Goal: Information Seeking & Learning: Learn about a topic

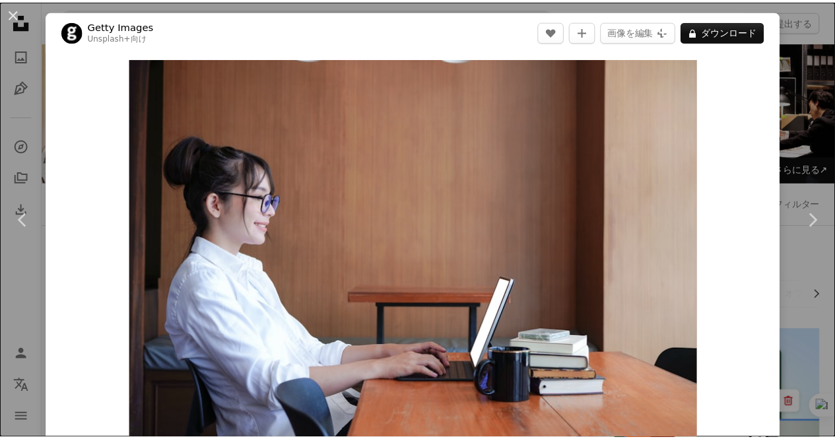
scroll to position [5481, 0]
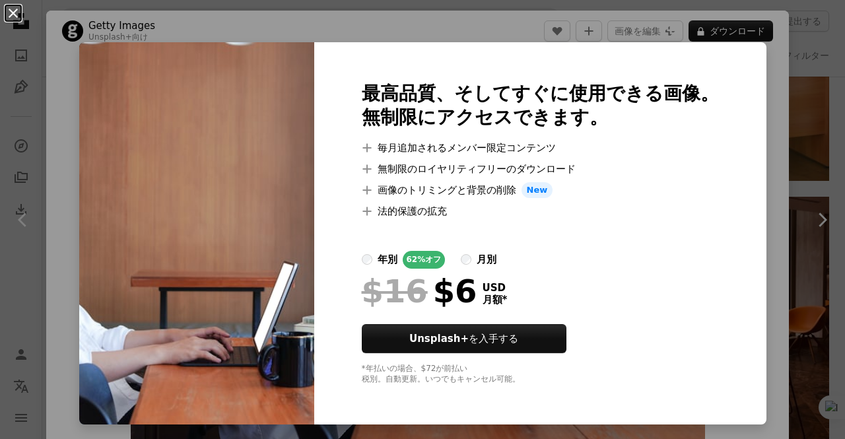
click at [13, 12] on button "An X shape" at bounding box center [13, 13] width 16 height 16
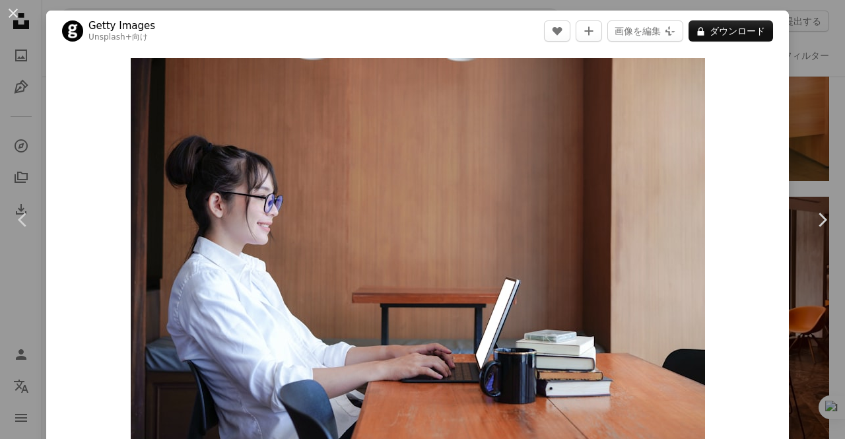
click at [13, 12] on button "An X shape" at bounding box center [13, 13] width 16 height 16
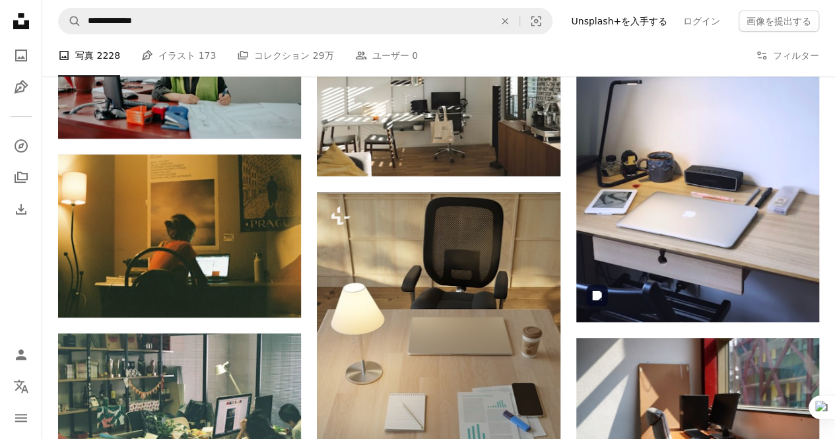
scroll to position [7792, 0]
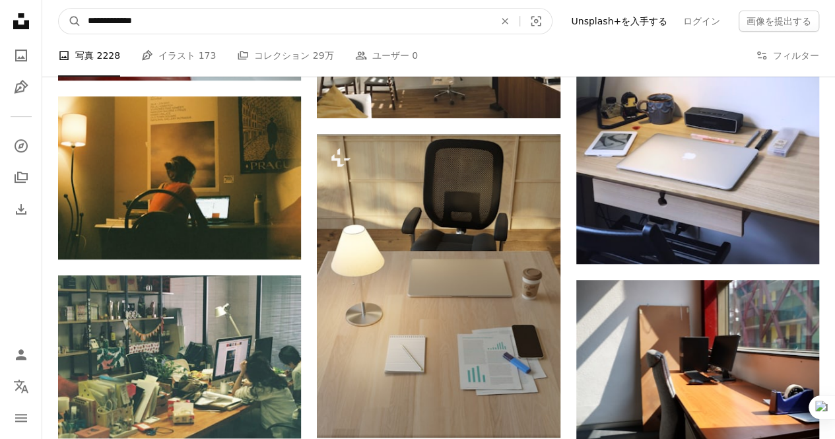
click at [206, 20] on input "**********" at bounding box center [285, 21] width 409 height 25
type input "**********"
click button "A magnifying glass" at bounding box center [70, 21] width 22 height 25
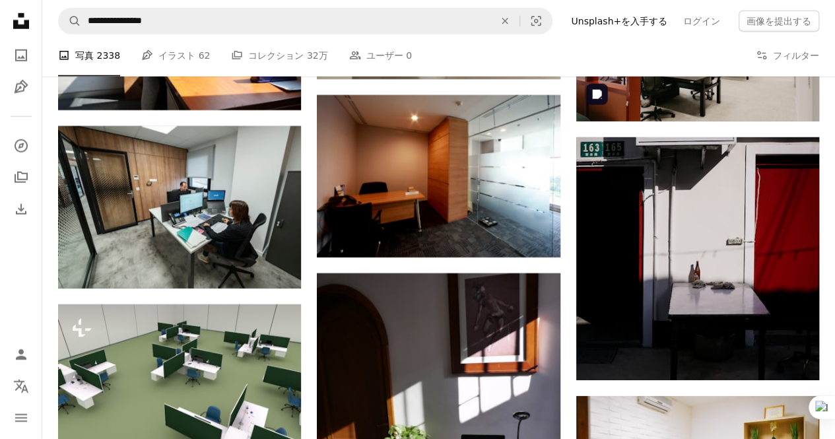
scroll to position [1915, 0]
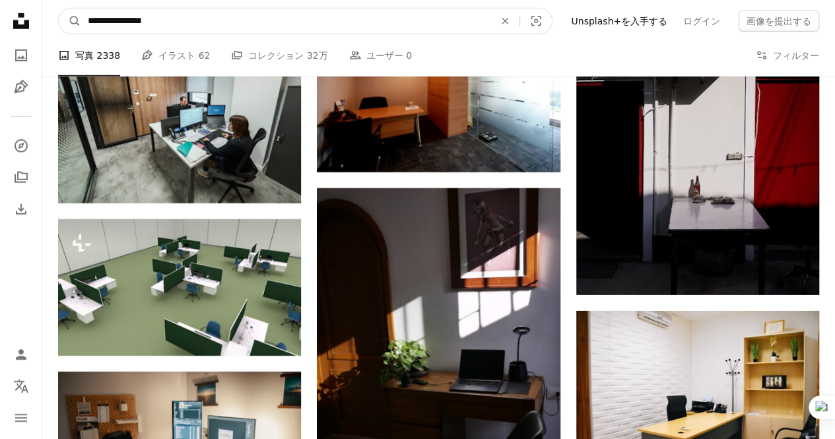
drag, startPoint x: 209, startPoint y: 22, endPoint x: 127, endPoint y: 15, distance: 82.1
click at [127, 15] on input "**********" at bounding box center [285, 21] width 409 height 25
type input "**********"
click button "A magnifying glass" at bounding box center [70, 21] width 22 height 25
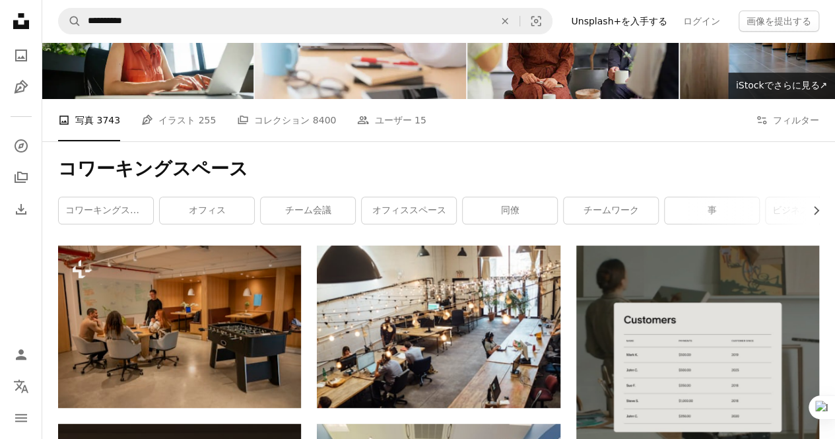
scroll to position [132, 0]
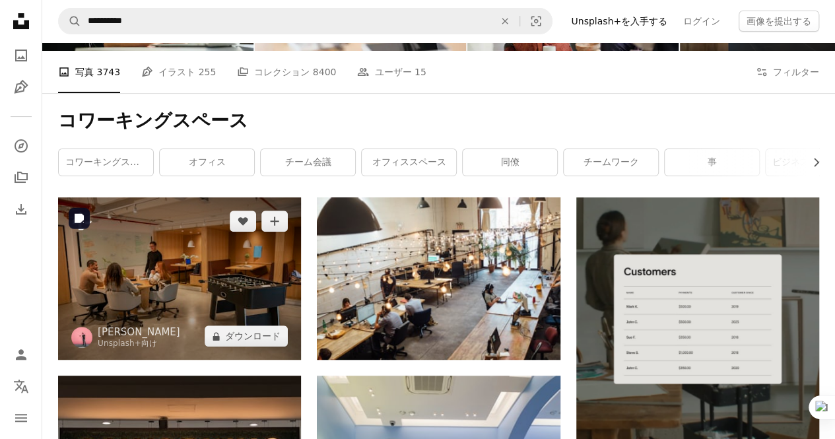
click at [225, 286] on img at bounding box center [179, 278] width 243 height 162
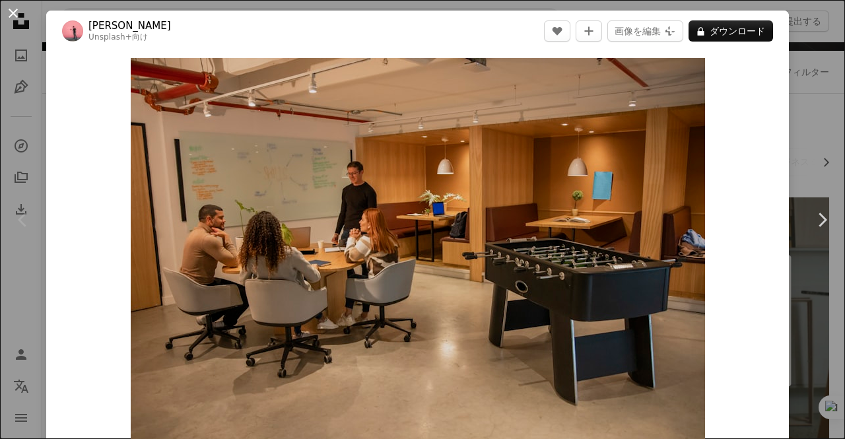
click at [7, 10] on button "An X shape" at bounding box center [13, 13] width 16 height 16
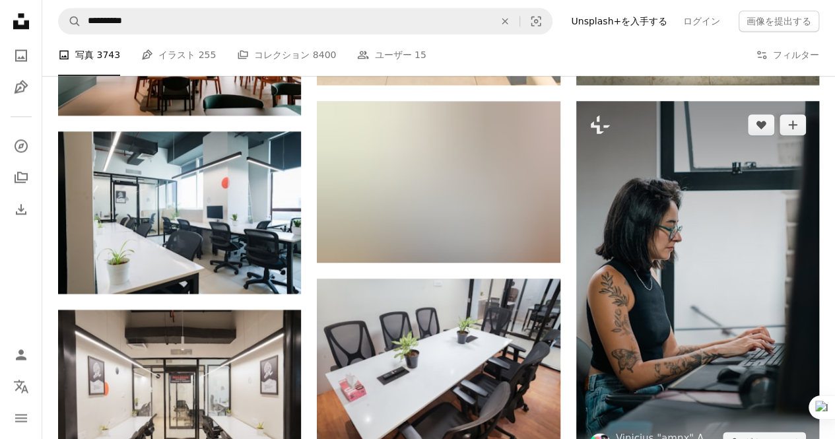
scroll to position [792, 0]
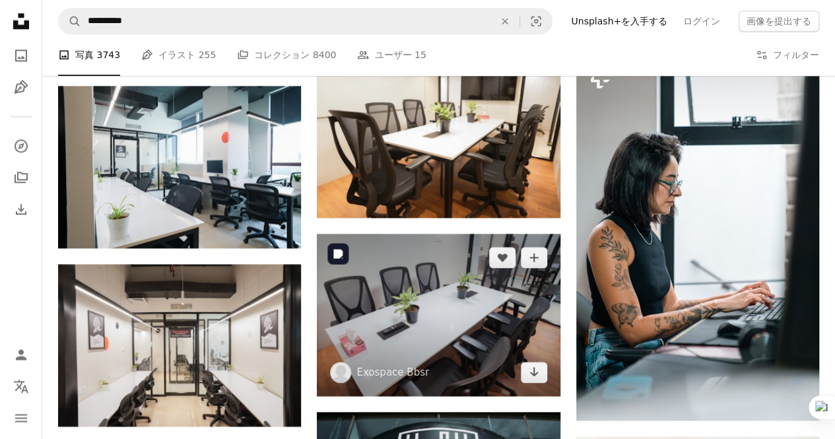
click at [543, 314] on img at bounding box center [438, 315] width 243 height 162
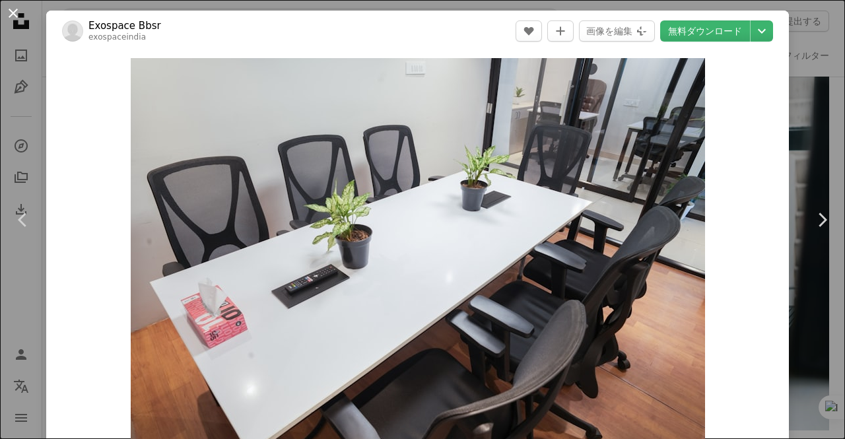
click at [21, 14] on button "An X shape" at bounding box center [13, 13] width 16 height 16
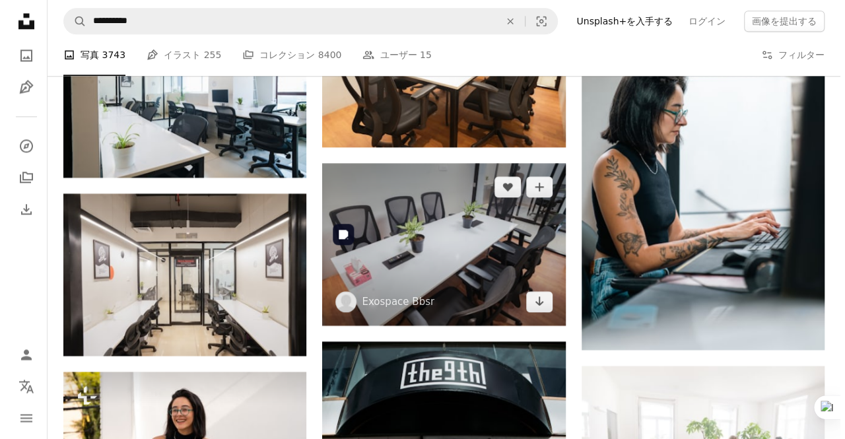
scroll to position [924, 0]
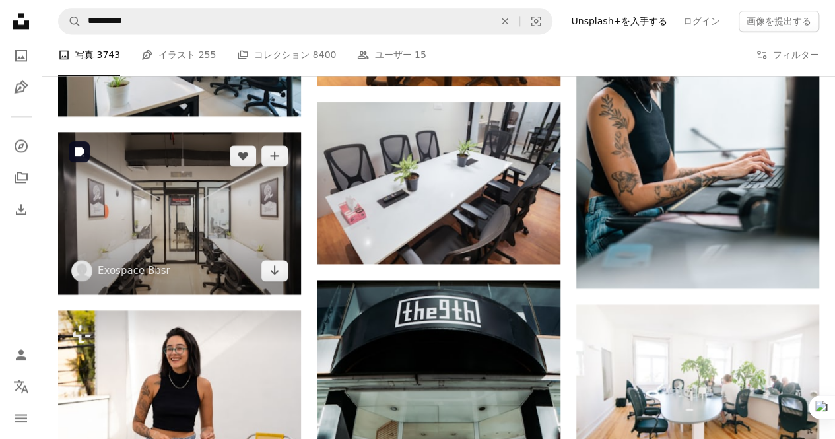
click at [217, 209] on img at bounding box center [179, 213] width 243 height 162
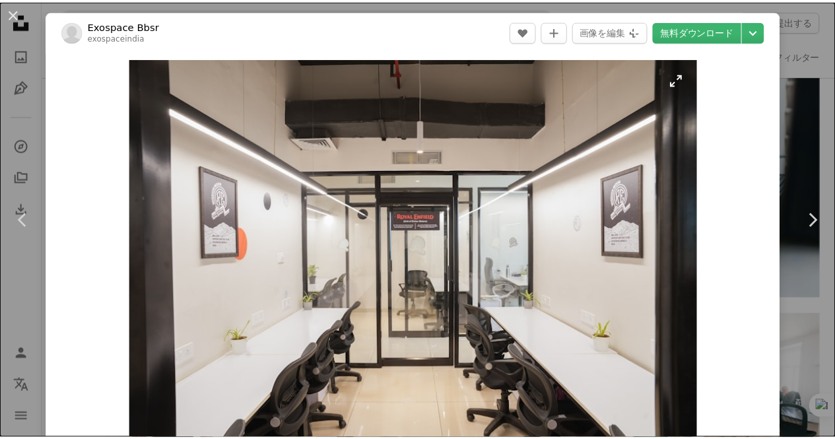
scroll to position [66, 0]
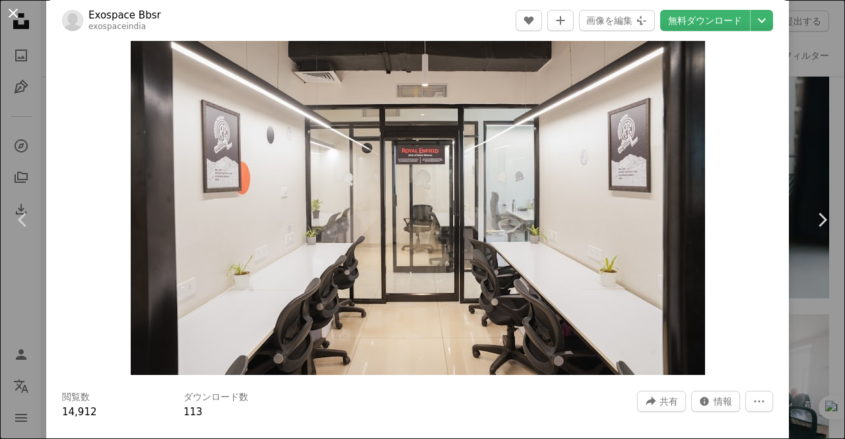
click at [6, 13] on button "An X shape" at bounding box center [13, 13] width 16 height 16
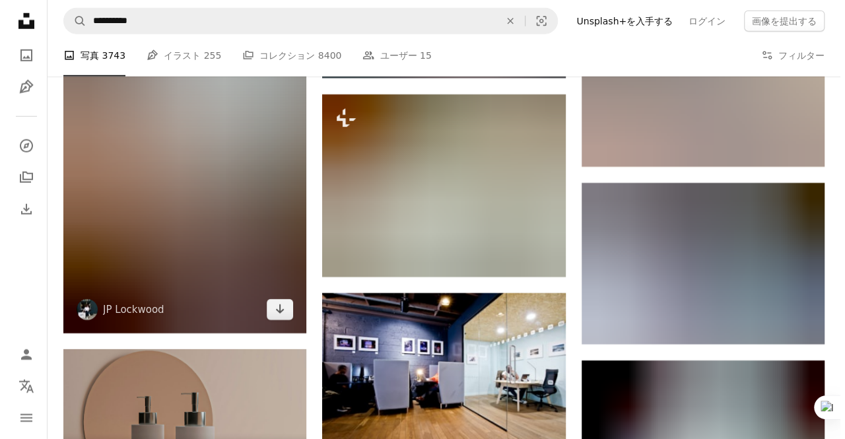
scroll to position [1915, 0]
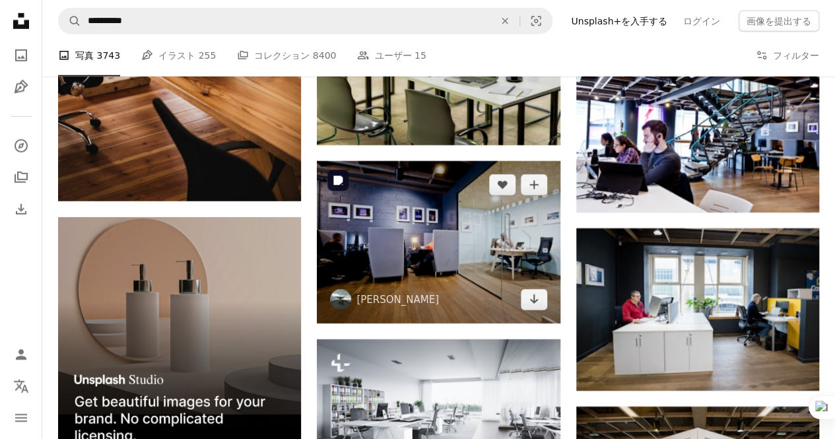
click at [415, 282] on img at bounding box center [438, 242] width 243 height 162
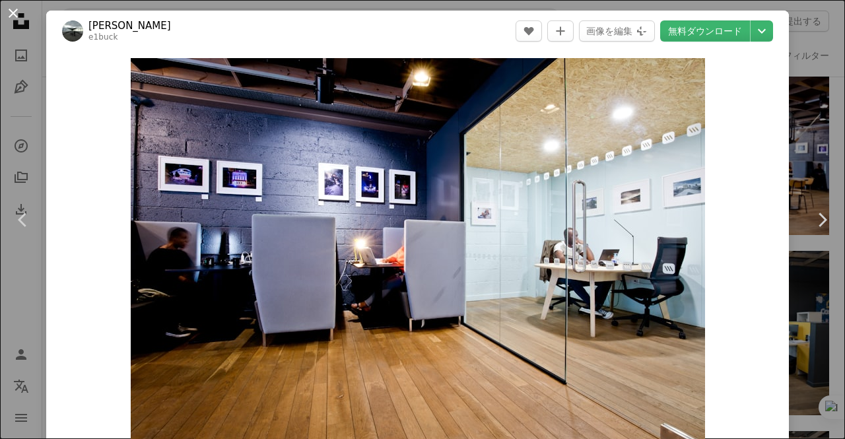
click at [17, 13] on button "An X shape" at bounding box center [13, 13] width 16 height 16
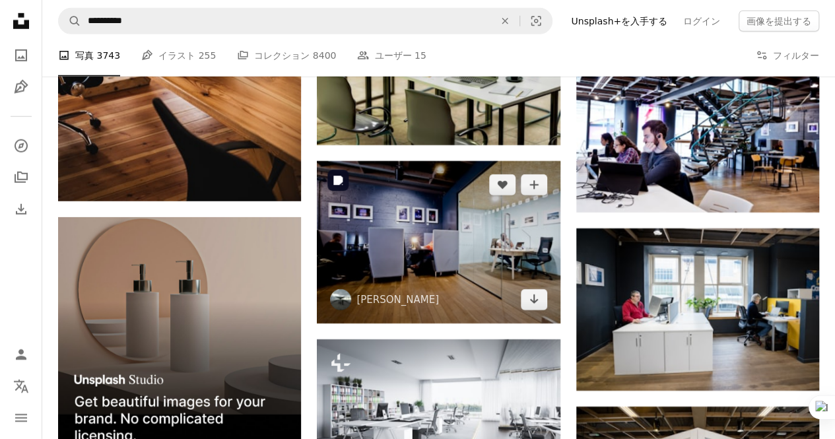
click at [458, 266] on img at bounding box center [438, 242] width 243 height 162
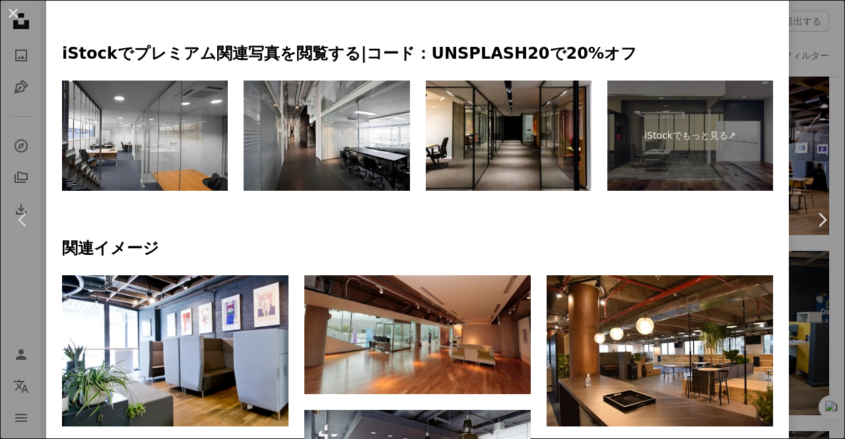
scroll to position [660, 0]
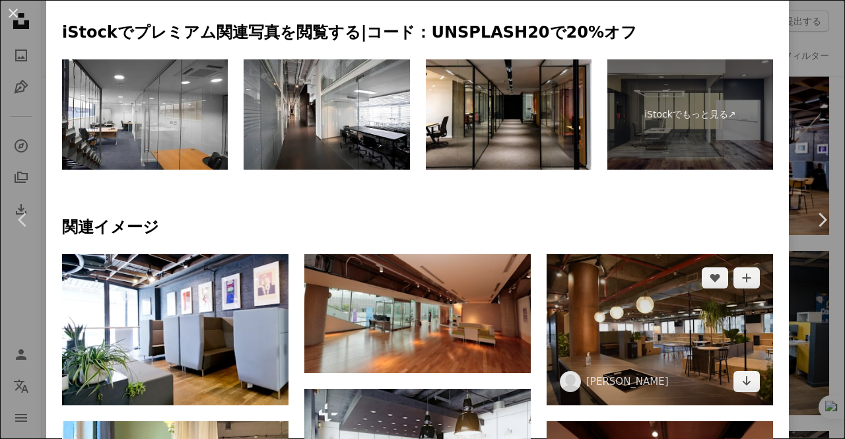
click at [648, 308] on img at bounding box center [660, 329] width 226 height 151
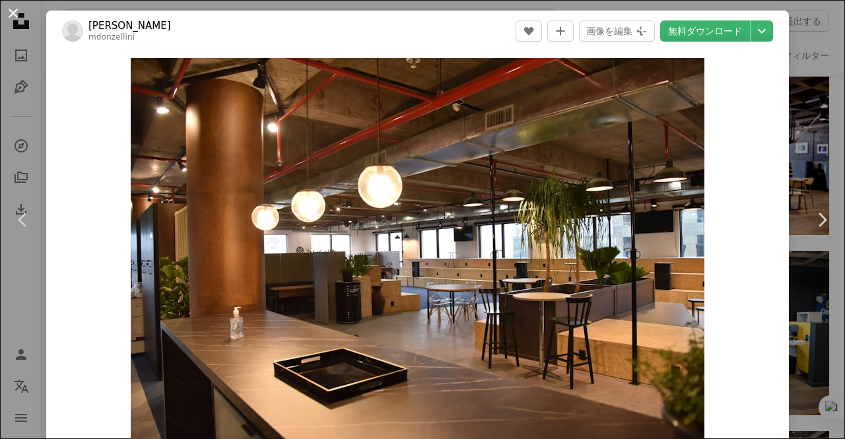
click at [18, 11] on button "An X shape" at bounding box center [13, 13] width 16 height 16
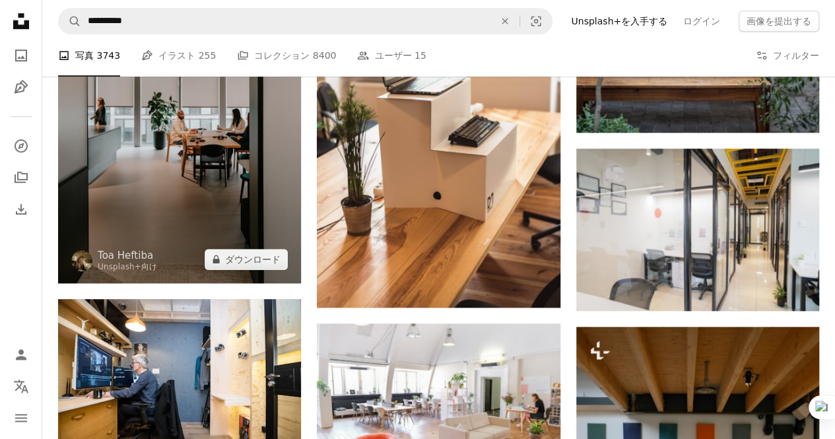
scroll to position [2972, 0]
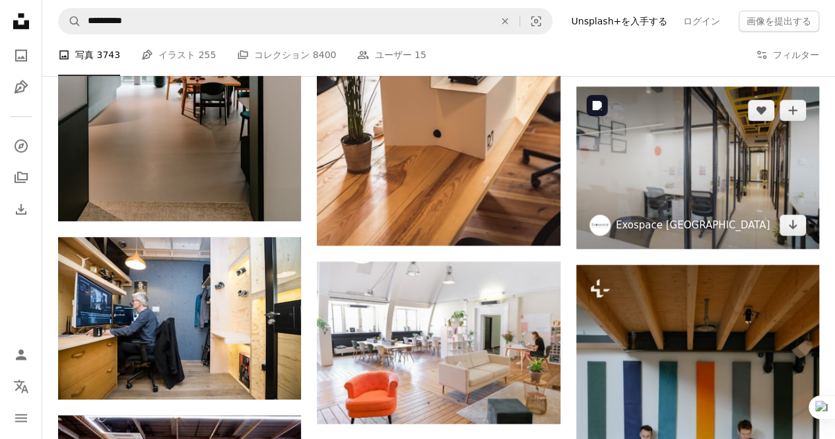
click at [679, 224] on link "Exospace [GEOGRAPHIC_DATA]" at bounding box center [693, 225] width 155 height 13
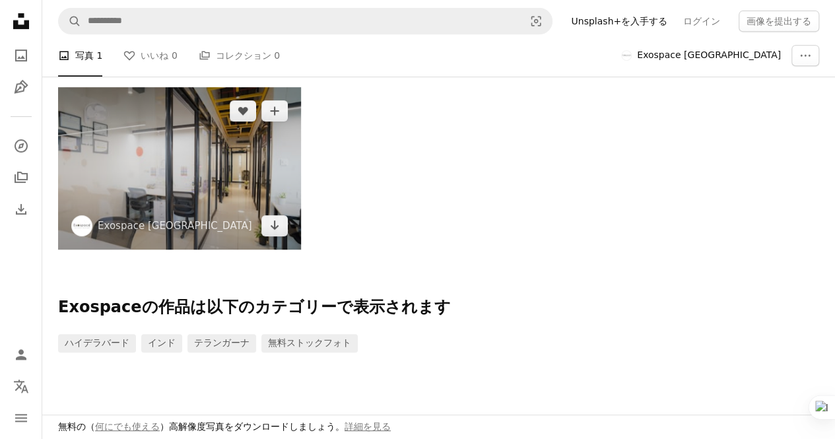
scroll to position [330, 0]
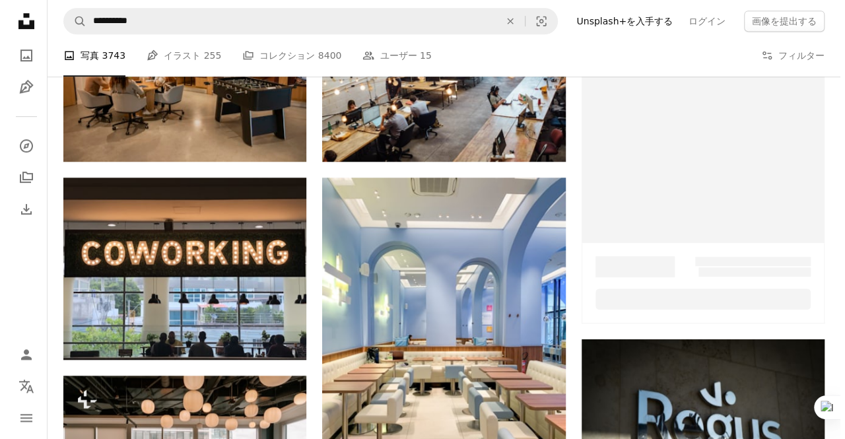
scroll to position [2972, 0]
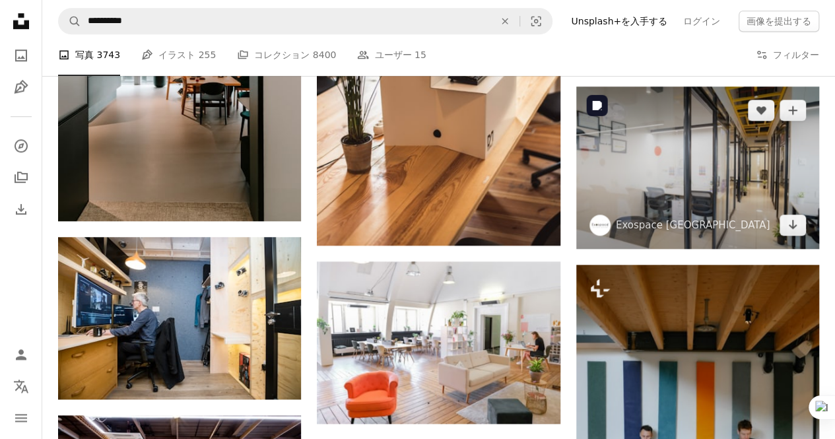
click at [707, 177] on img at bounding box center [697, 168] width 243 height 162
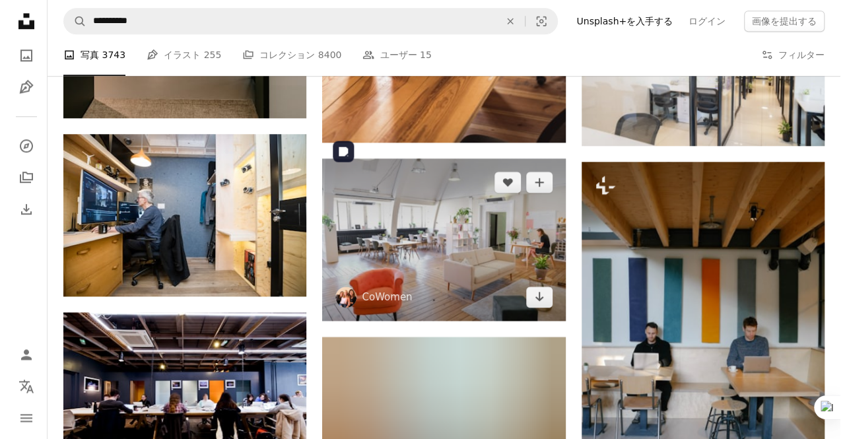
scroll to position [3104, 0]
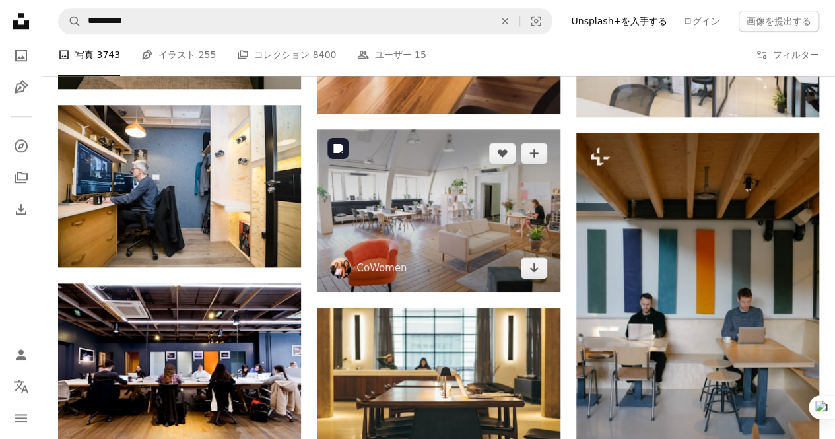
click at [457, 238] on img at bounding box center [438, 210] width 243 height 162
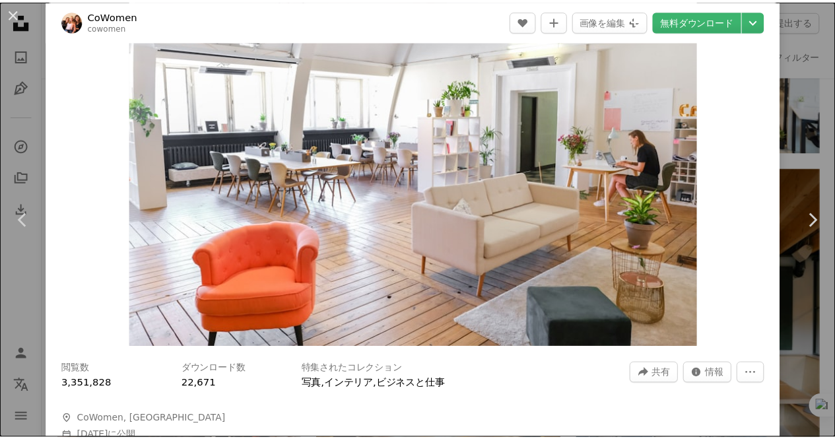
scroll to position [66, 0]
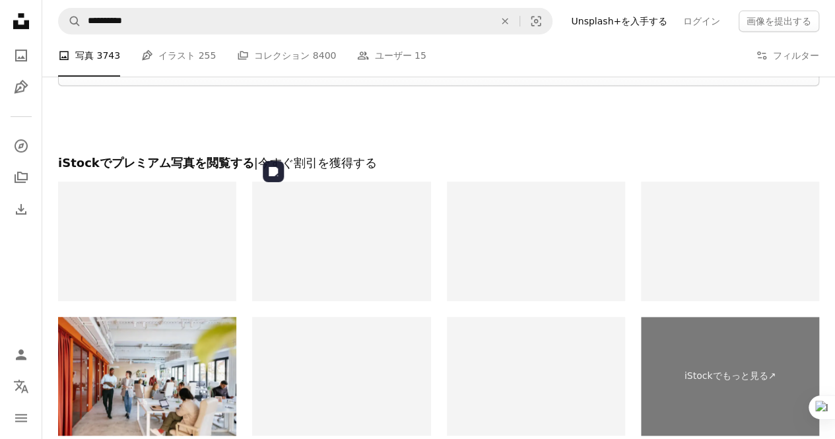
scroll to position [5283, 0]
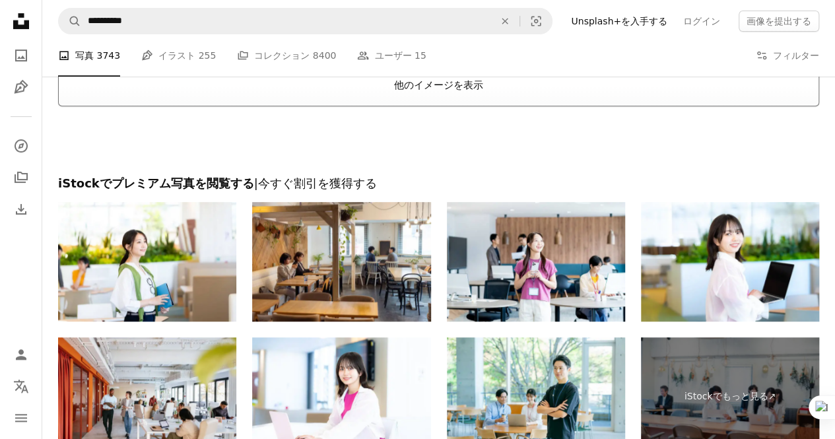
click at [468, 96] on button "他のイメージを表示" at bounding box center [438, 85] width 761 height 42
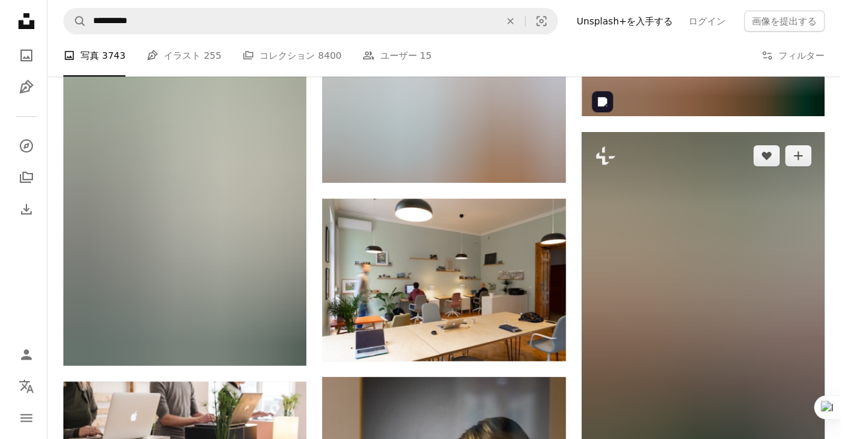
scroll to position [7594, 0]
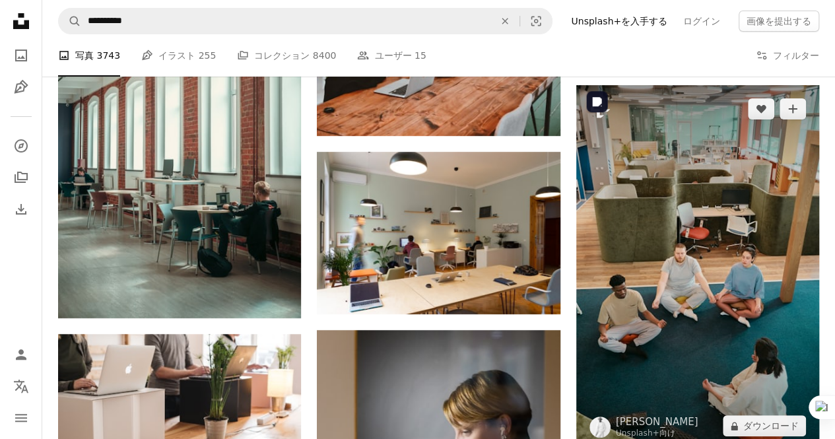
click at [717, 355] on img at bounding box center [697, 267] width 243 height 365
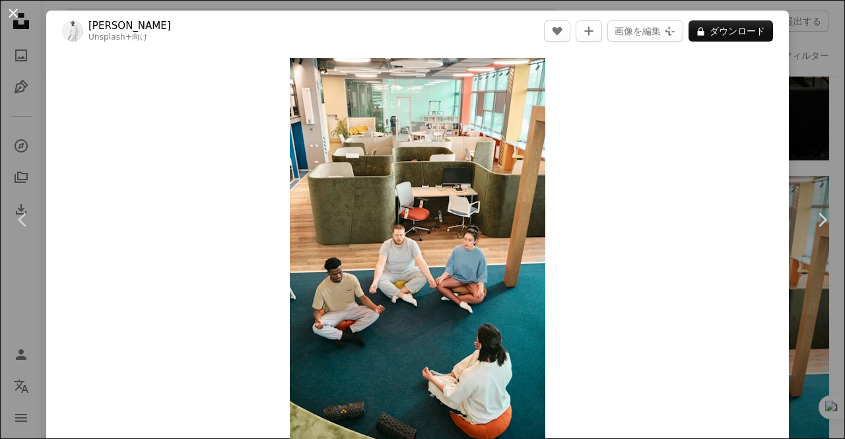
click at [12, 19] on button "An X shape" at bounding box center [13, 13] width 16 height 16
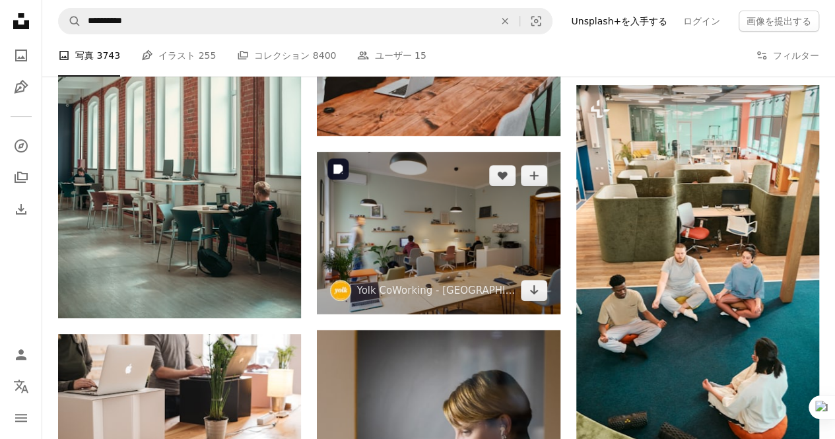
click at [423, 266] on img at bounding box center [438, 233] width 243 height 162
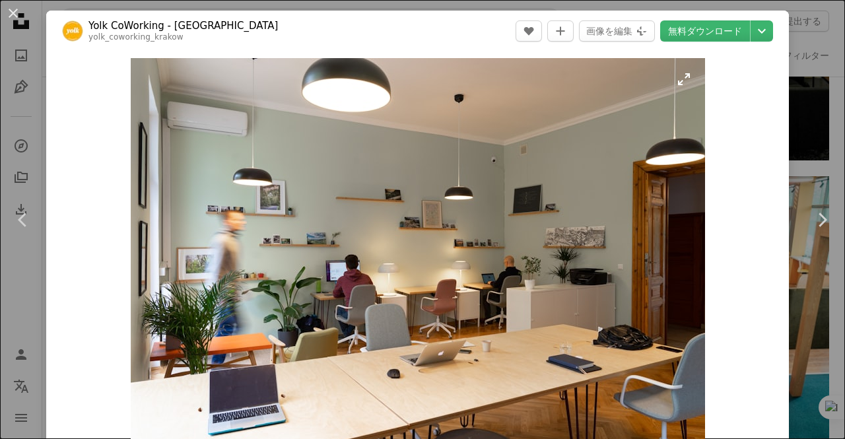
click at [367, 366] on img "この画像でズームインする" at bounding box center [418, 249] width 574 height 383
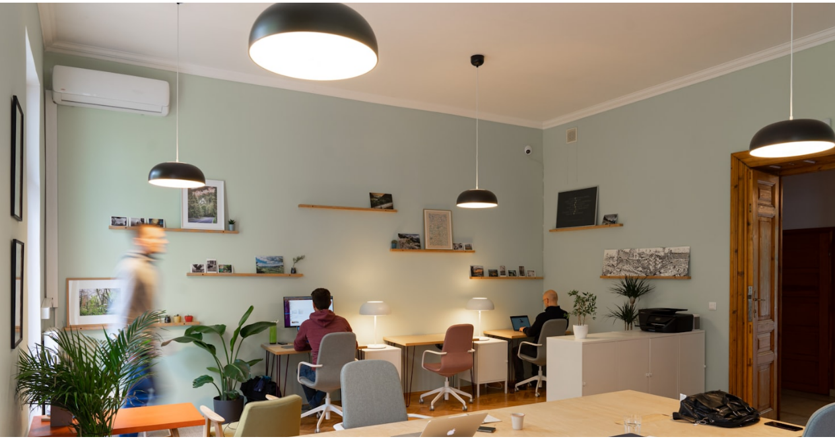
scroll to position [55, 0]
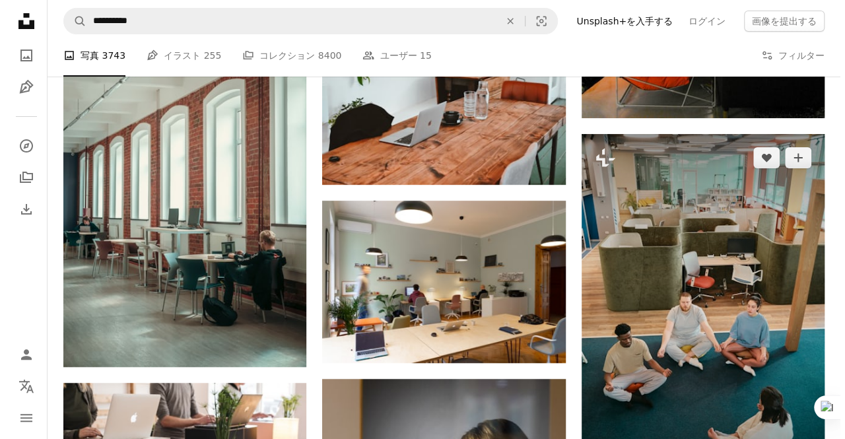
scroll to position [7462, 0]
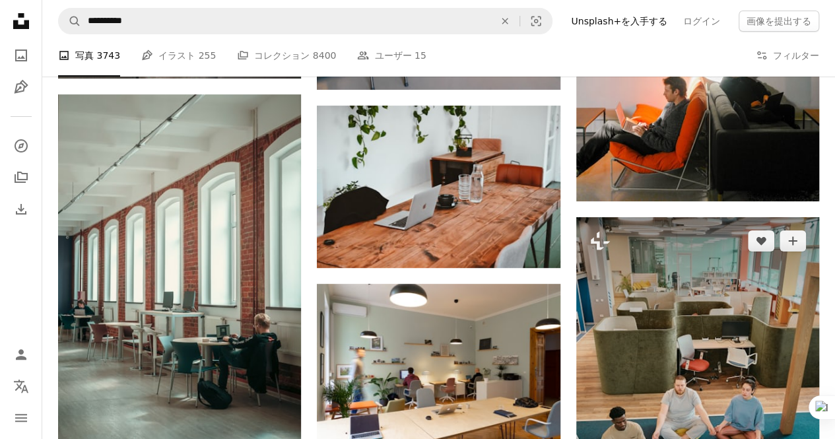
click at [700, 297] on img at bounding box center [697, 399] width 243 height 365
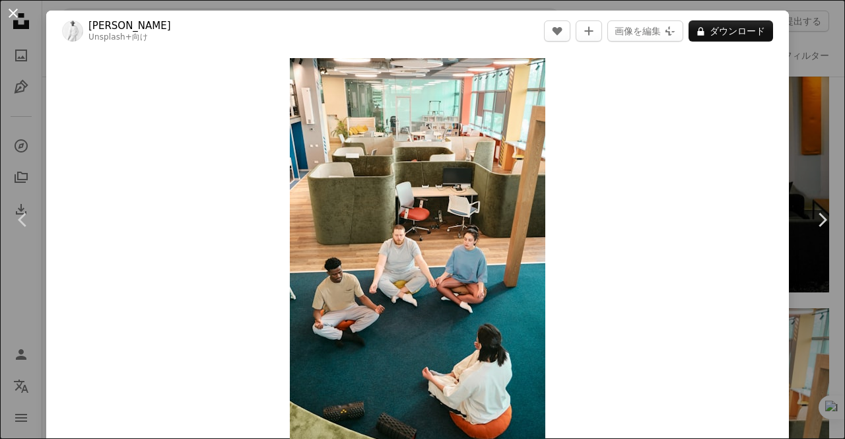
click at [18, 7] on button "An X shape" at bounding box center [13, 13] width 16 height 16
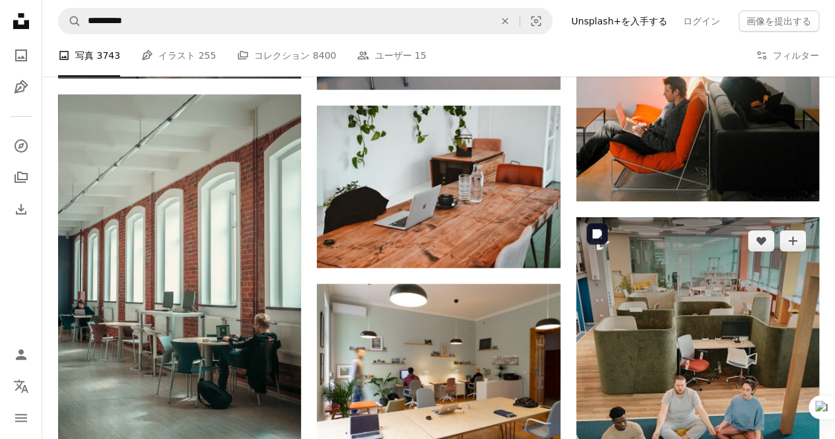
click at [697, 255] on img at bounding box center [697, 399] width 243 height 365
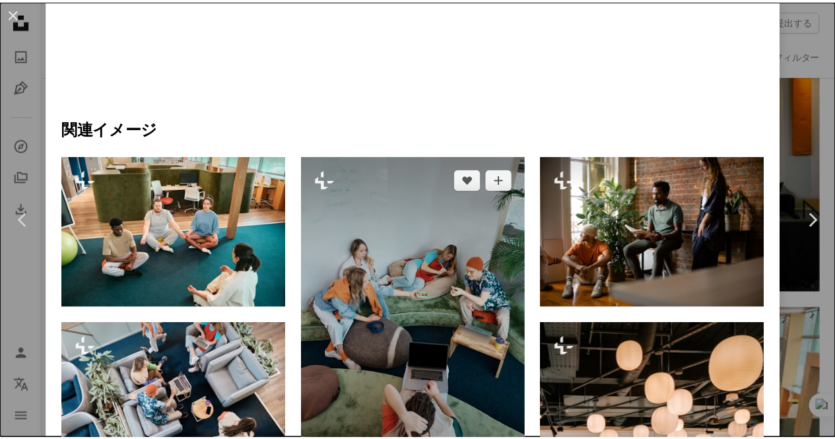
scroll to position [858, 0]
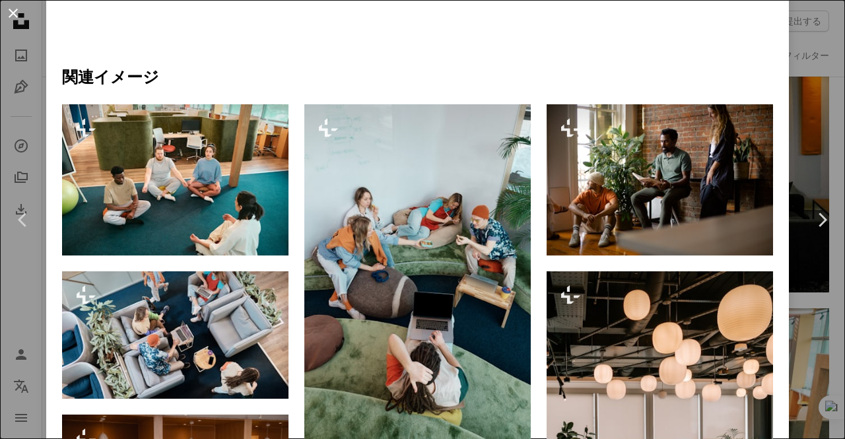
click at [16, 17] on button "An X shape" at bounding box center [13, 13] width 16 height 16
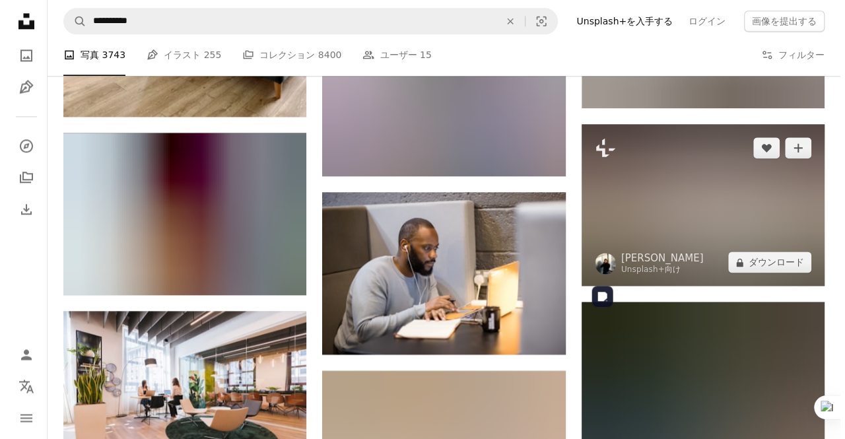
scroll to position [8254, 0]
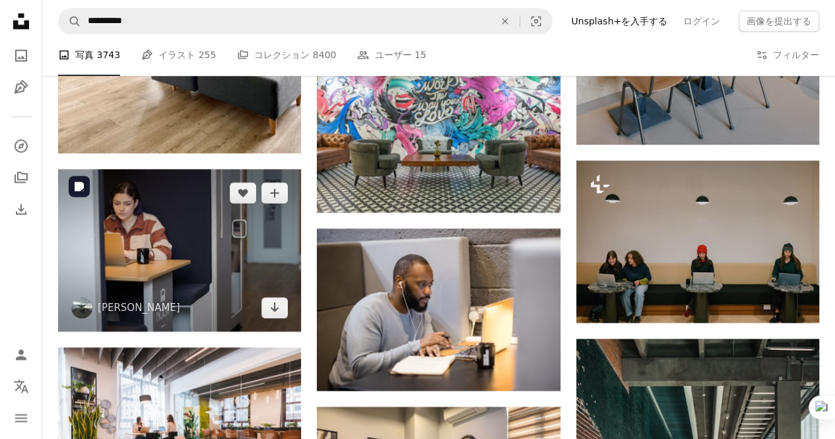
click at [217, 270] on img at bounding box center [179, 250] width 243 height 162
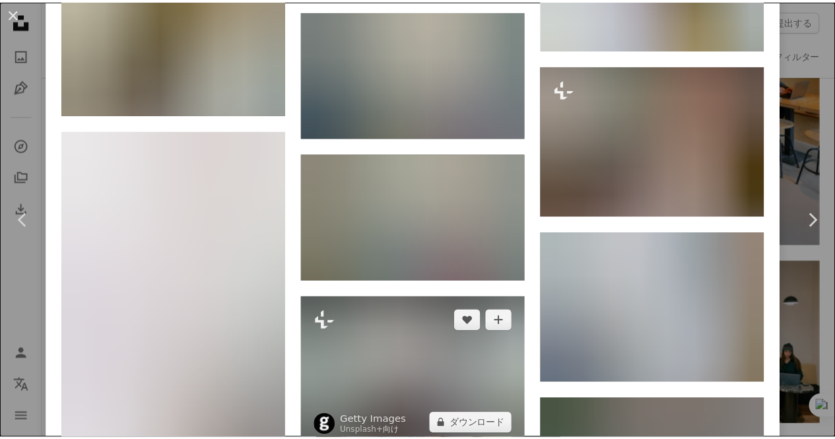
scroll to position [1585, 0]
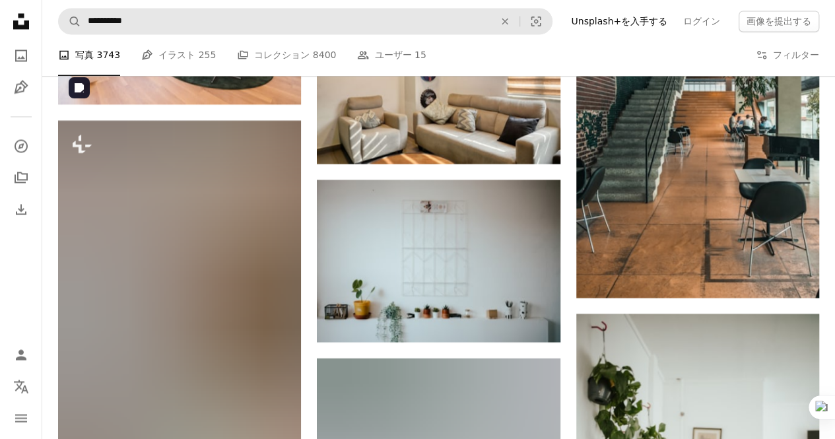
scroll to position [8717, 0]
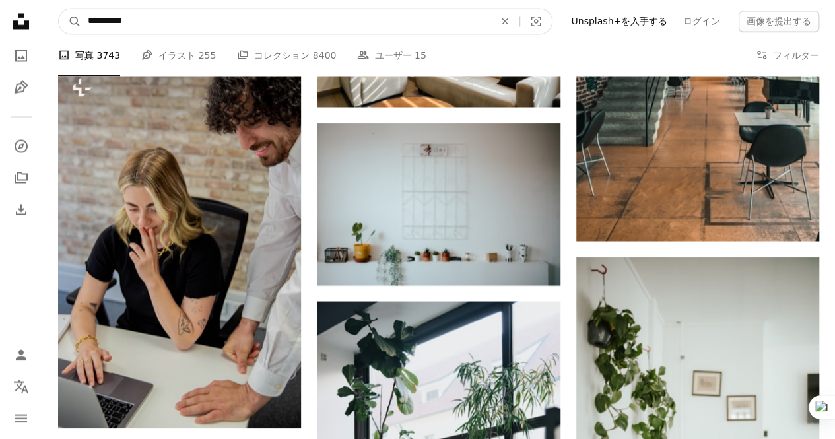
click at [169, 24] on input "**********" at bounding box center [285, 21] width 409 height 25
type input "**********"
click button "A magnifying glass" at bounding box center [70, 21] width 22 height 25
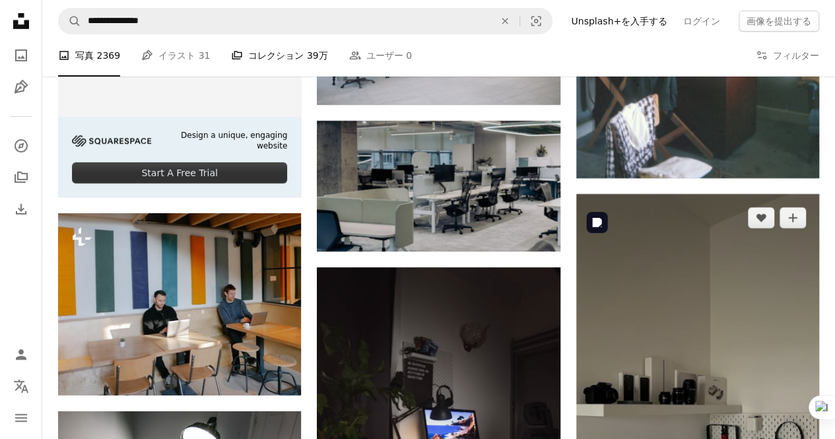
scroll to position [2179, 0]
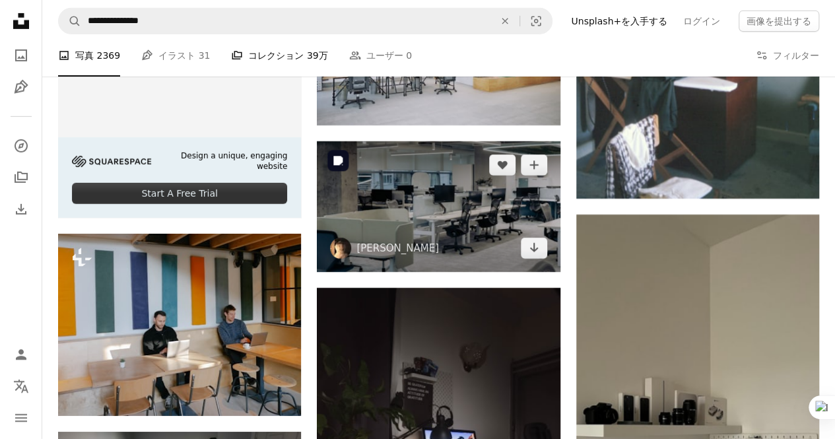
click at [465, 215] on img at bounding box center [438, 206] width 243 height 131
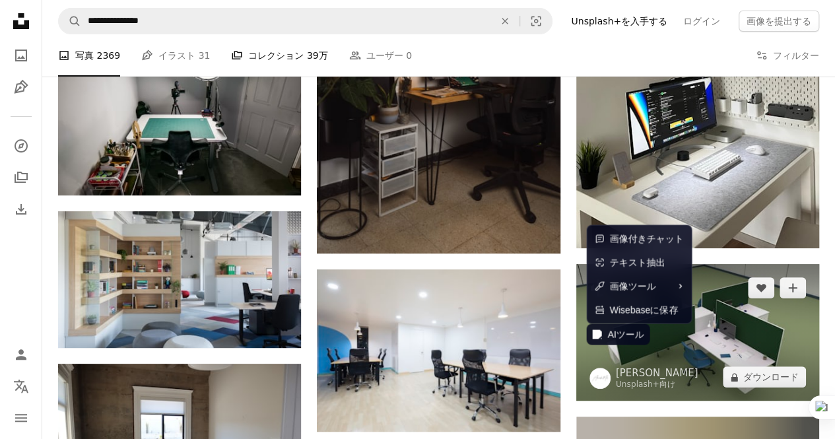
scroll to position [2641, 0]
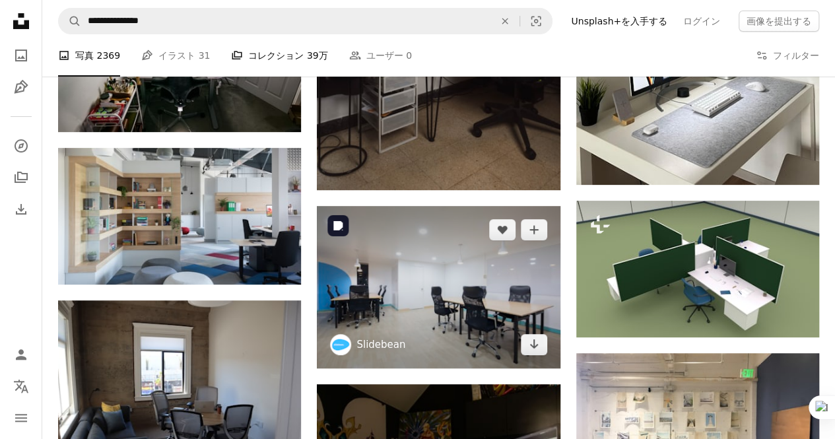
click at [389, 349] on link "Slidebean" at bounding box center [381, 344] width 49 height 13
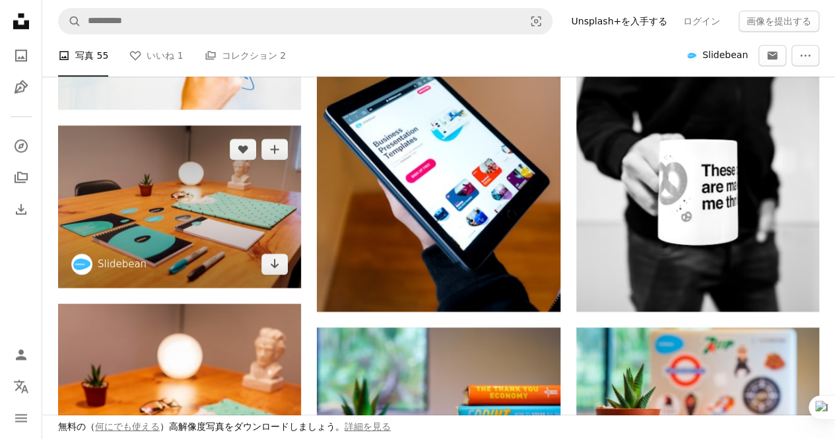
scroll to position [726, 0]
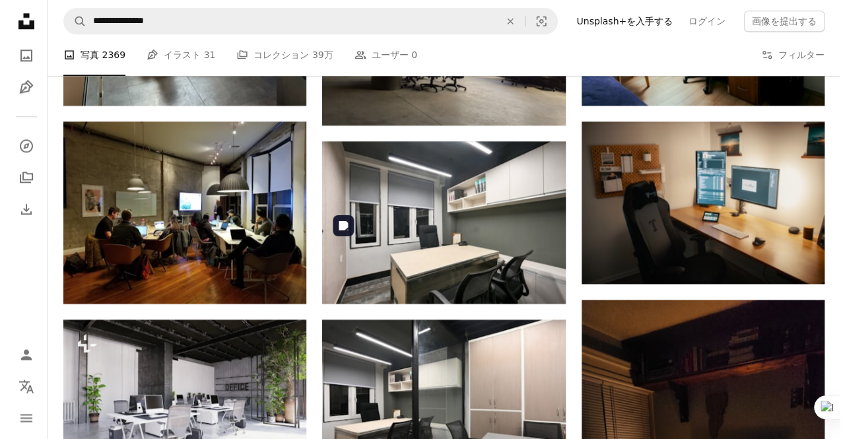
scroll to position [2641, 0]
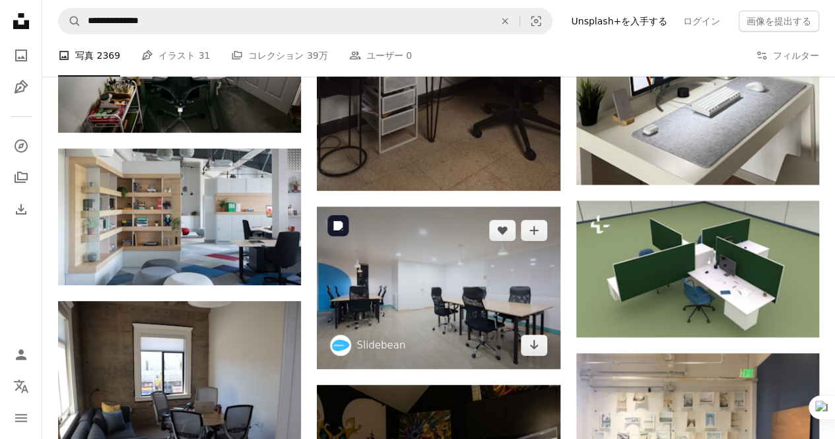
click at [487, 295] on img at bounding box center [438, 288] width 243 height 162
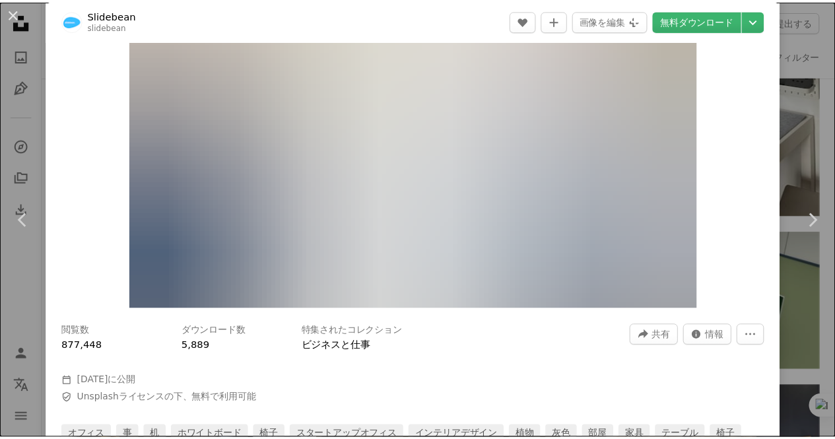
scroll to position [66, 0]
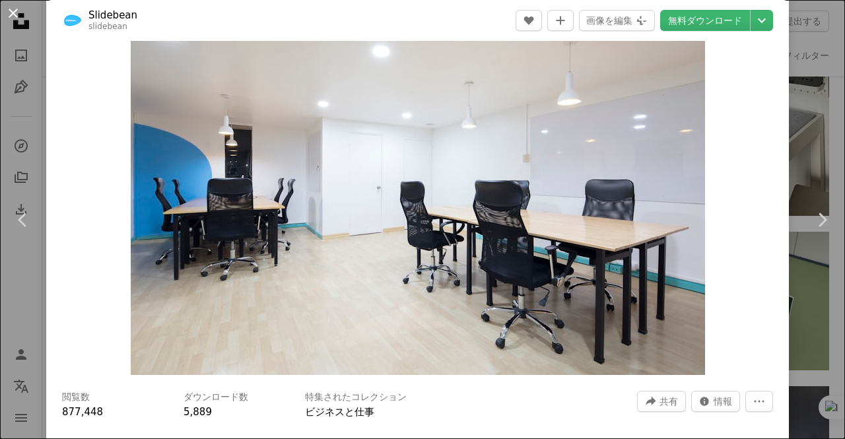
click at [13, 20] on button "An X shape" at bounding box center [13, 13] width 16 height 16
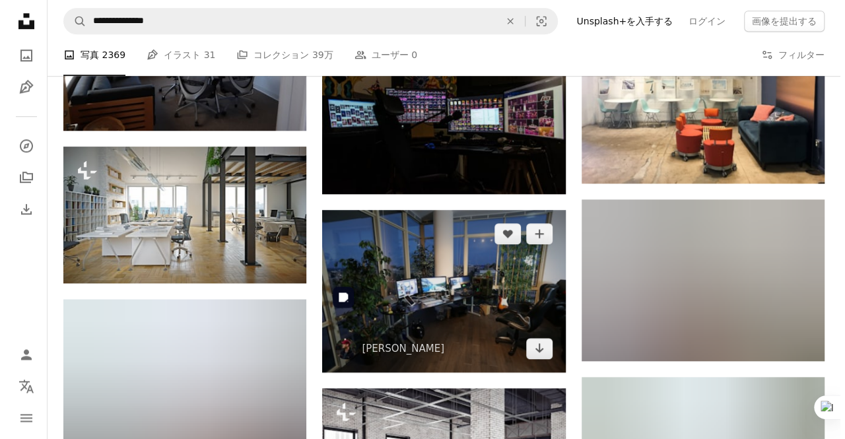
scroll to position [2906, 0]
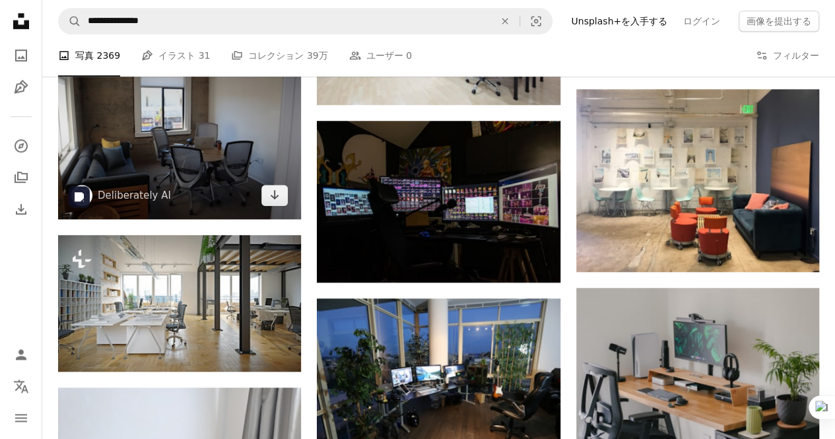
click at [221, 170] on img at bounding box center [179, 128] width 243 height 182
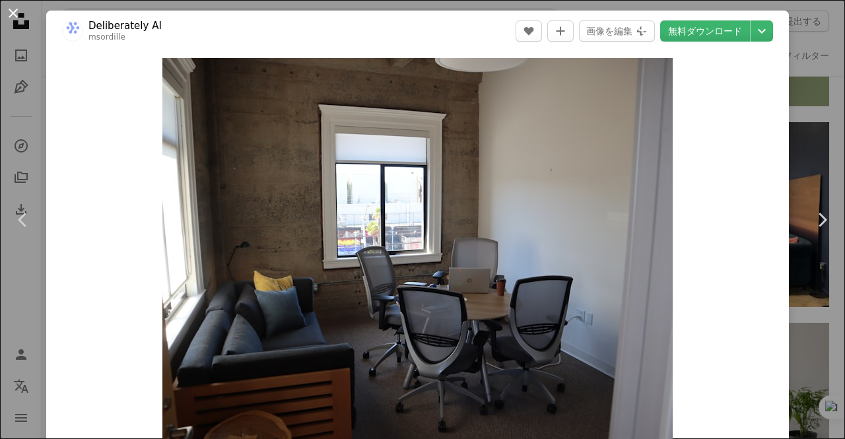
click at [13, 9] on button "An X shape" at bounding box center [13, 13] width 16 height 16
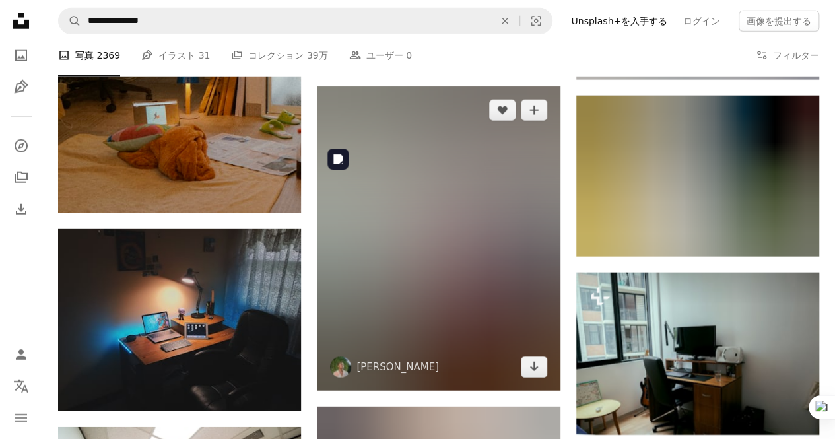
scroll to position [4226, 0]
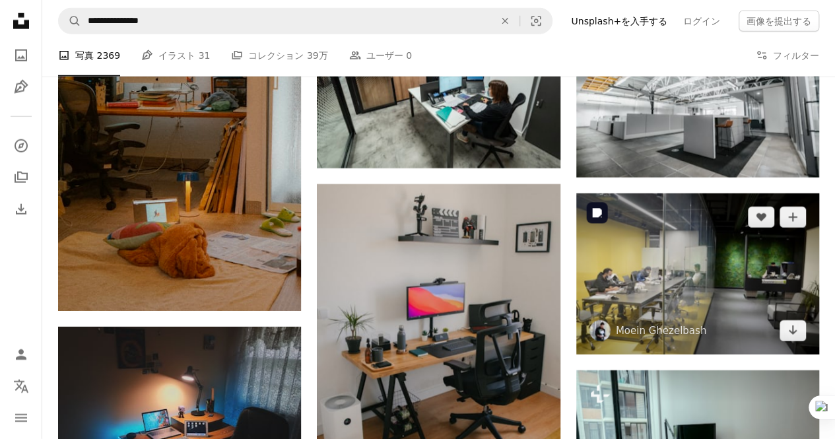
click at [647, 320] on span "Moein Ghezelbash" at bounding box center [648, 330] width 117 height 21
click at [736, 337] on img at bounding box center [697, 273] width 243 height 161
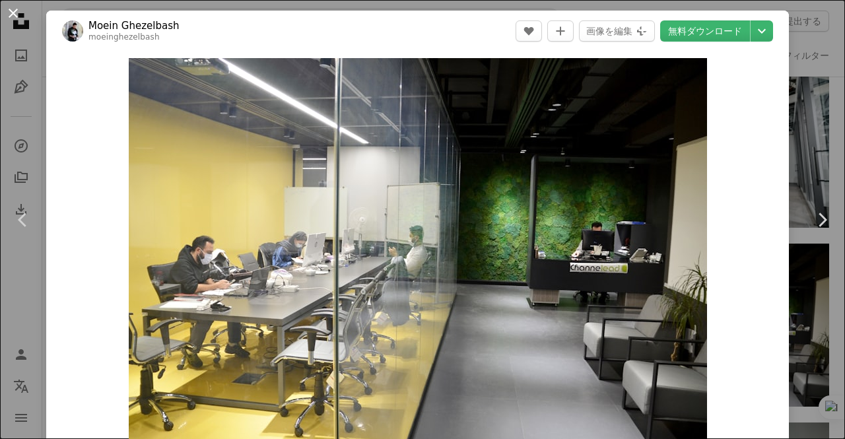
click at [16, 20] on button "An X shape" at bounding box center [13, 13] width 16 height 16
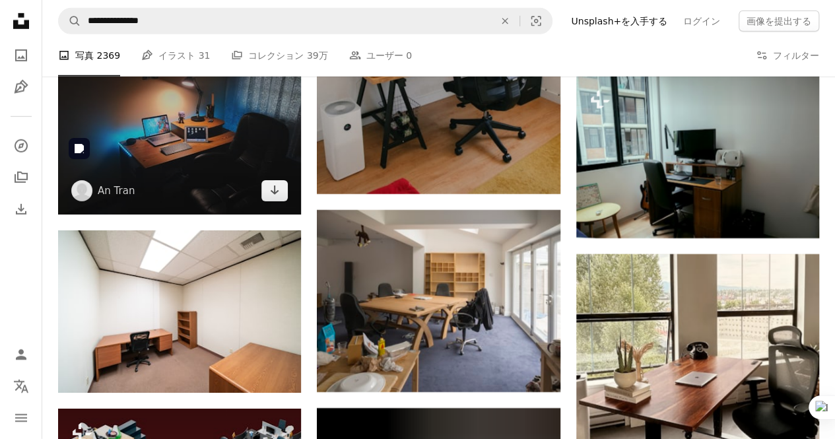
scroll to position [4622, 0]
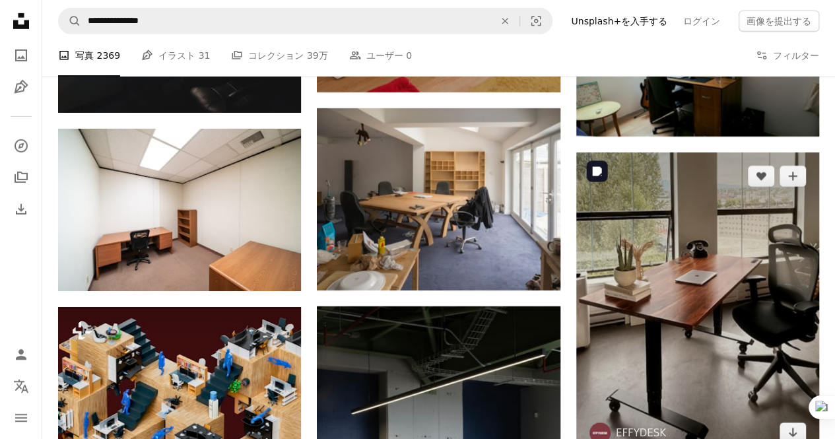
click at [696, 347] on img at bounding box center [697, 305] width 243 height 304
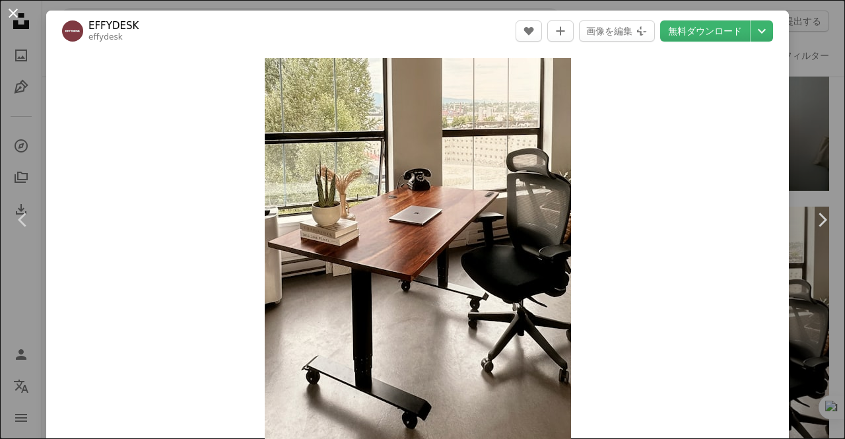
click at [11, 14] on button "An X shape" at bounding box center [13, 13] width 16 height 16
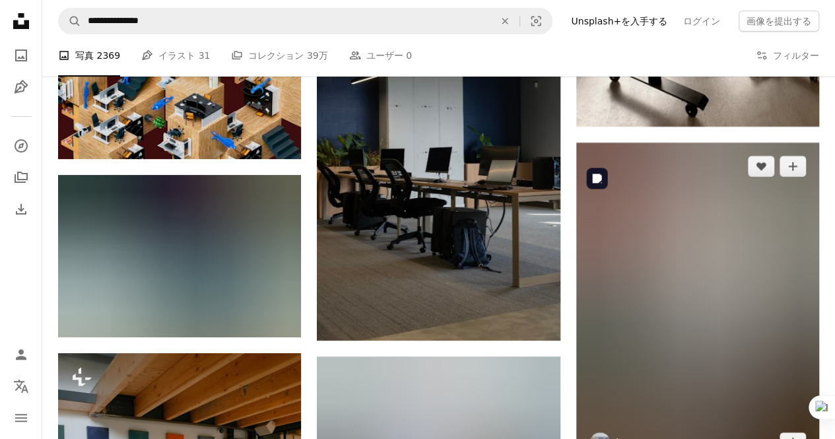
scroll to position [4925, 0]
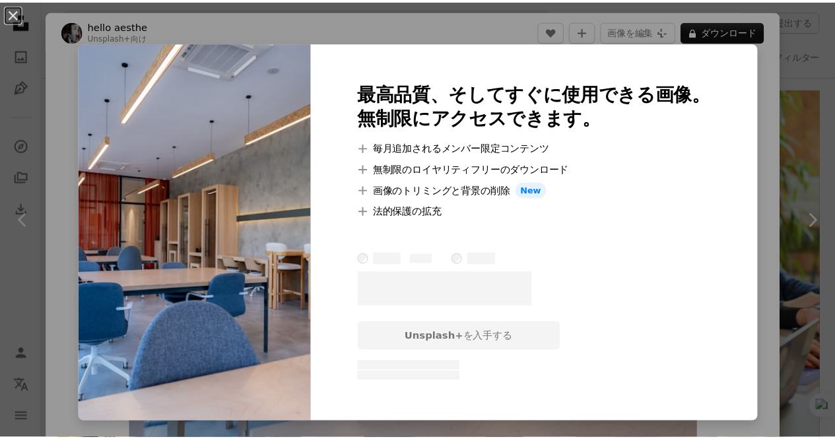
scroll to position [1321, 0]
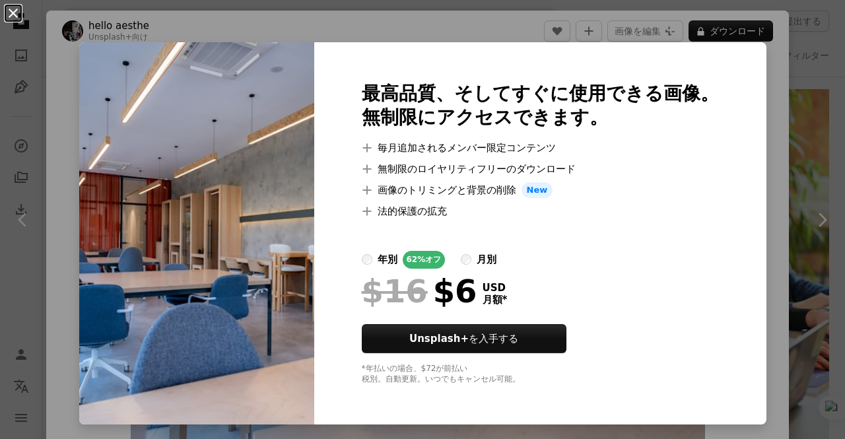
click at [5, 13] on button "An X shape" at bounding box center [13, 13] width 16 height 16
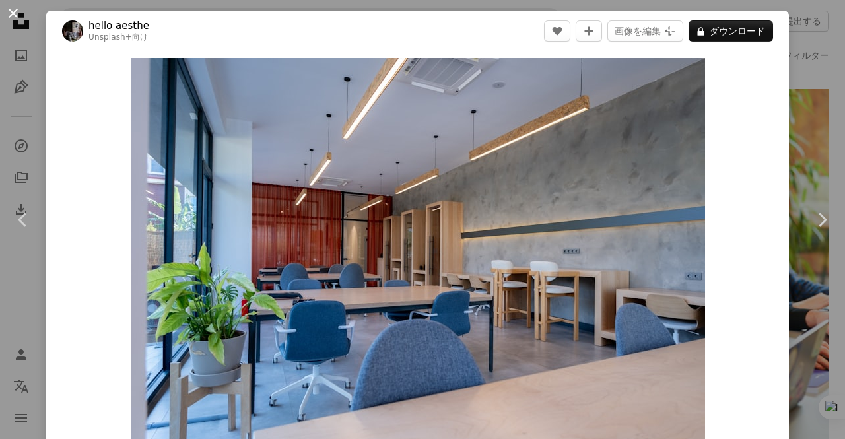
click at [5, 13] on button "An X shape" at bounding box center [13, 13] width 16 height 16
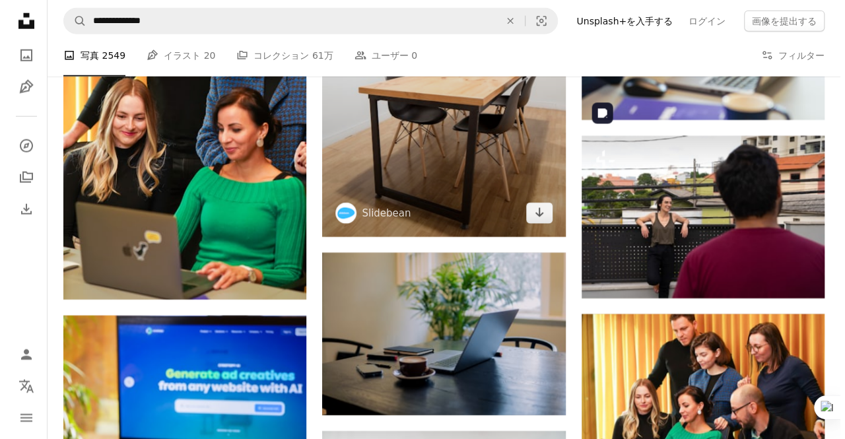
scroll to position [1585, 0]
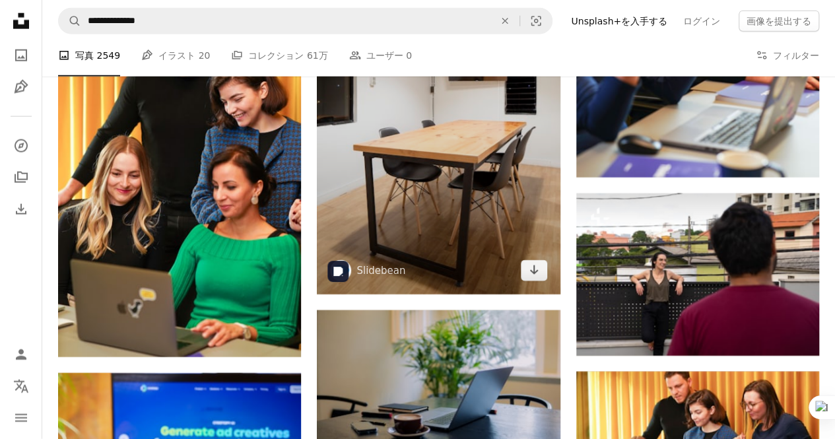
click at [462, 190] on img at bounding box center [438, 111] width 243 height 365
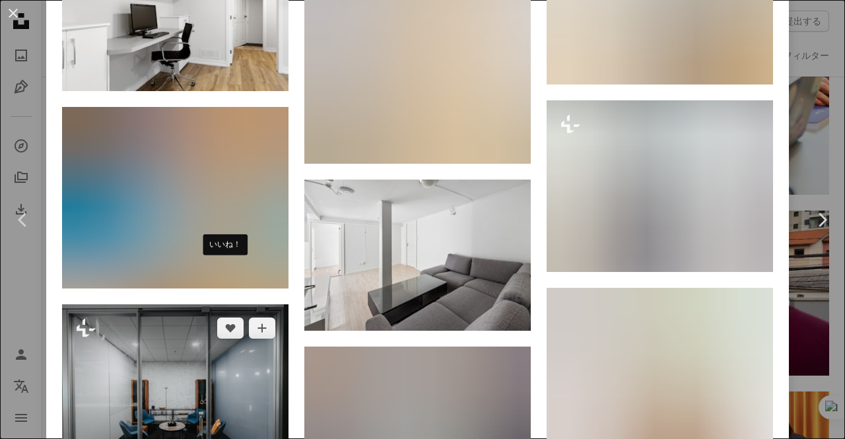
scroll to position [2509, 0]
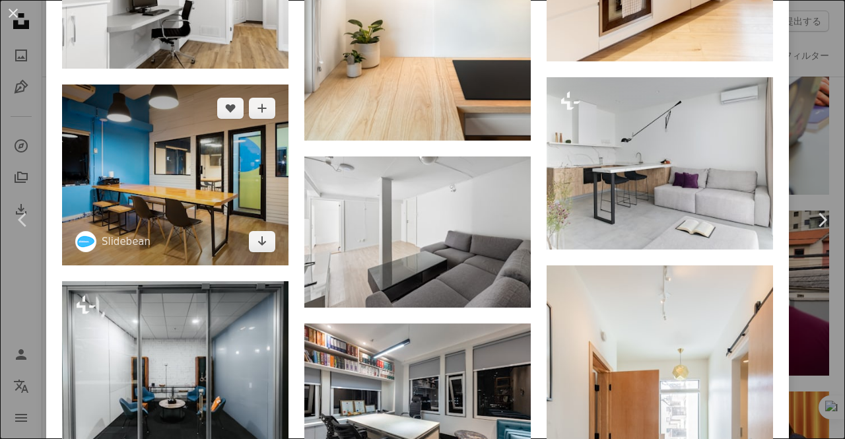
click at [173, 157] on img at bounding box center [175, 175] width 226 height 181
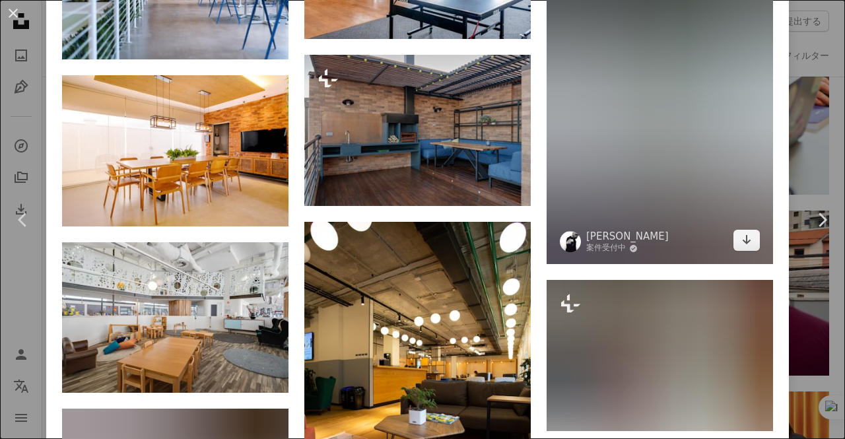
scroll to position [2641, 0]
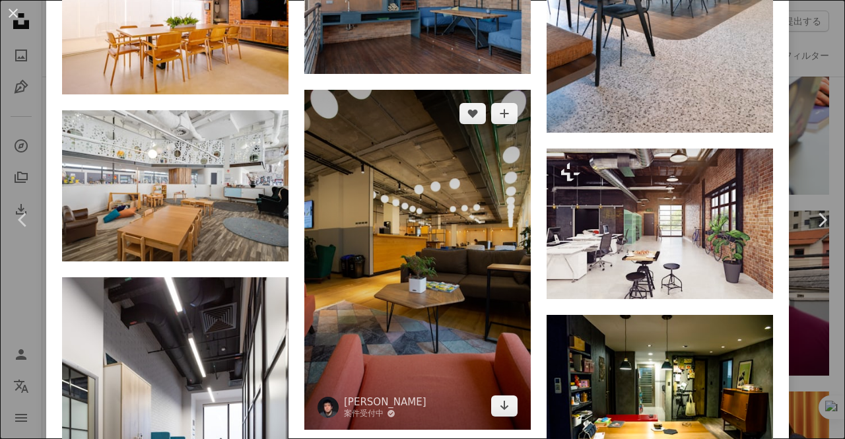
click at [485, 236] on img at bounding box center [417, 259] width 226 height 339
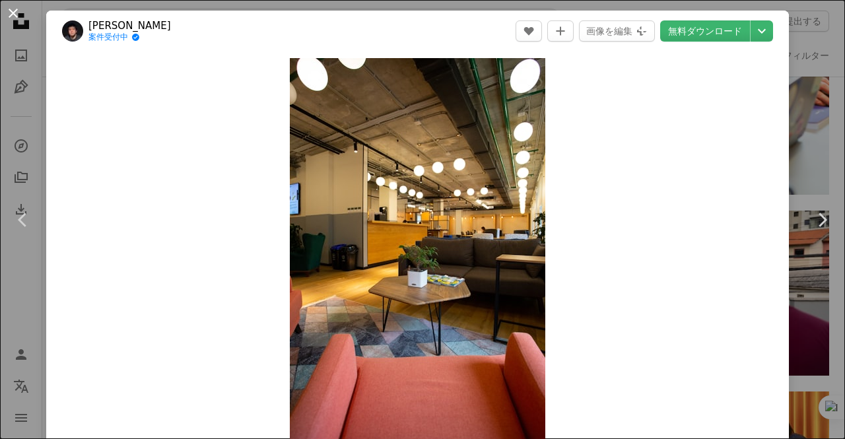
click at [11, 14] on button "An X shape" at bounding box center [13, 13] width 16 height 16
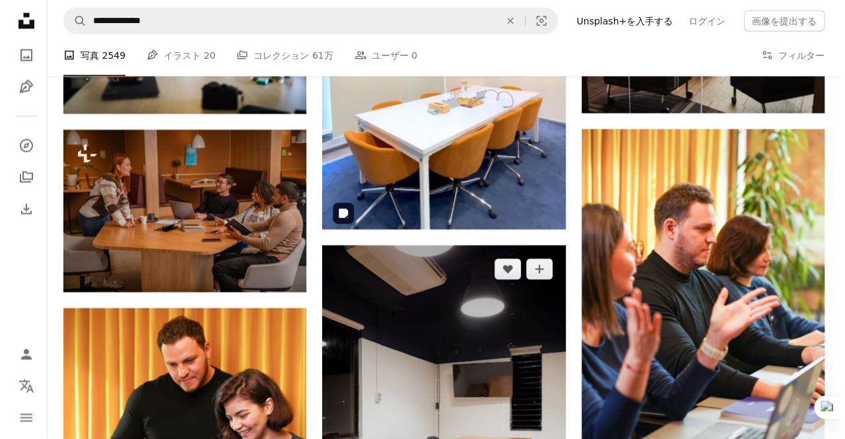
scroll to position [1321, 0]
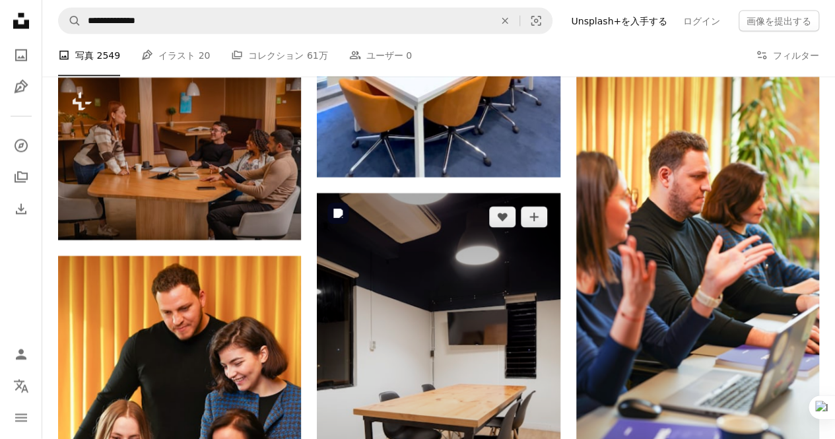
click at [421, 269] on img at bounding box center [438, 375] width 243 height 365
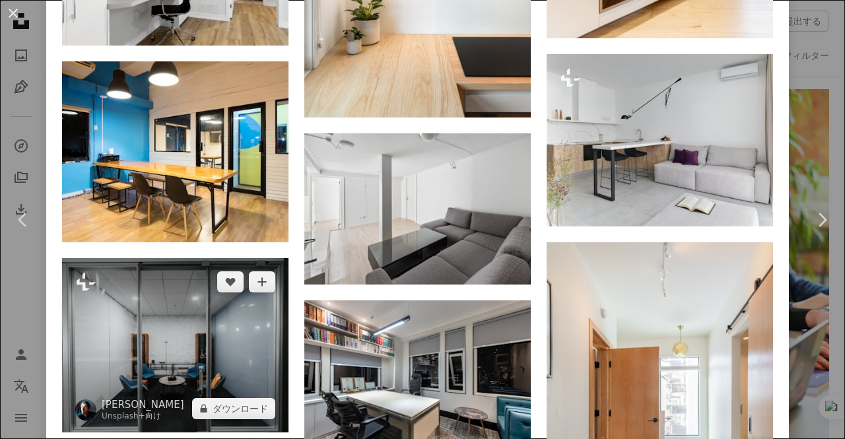
scroll to position [2575, 0]
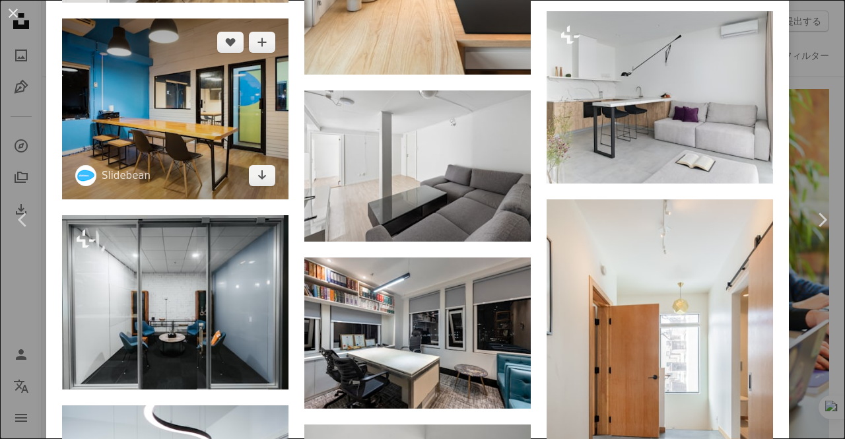
click at [173, 135] on img at bounding box center [175, 108] width 226 height 181
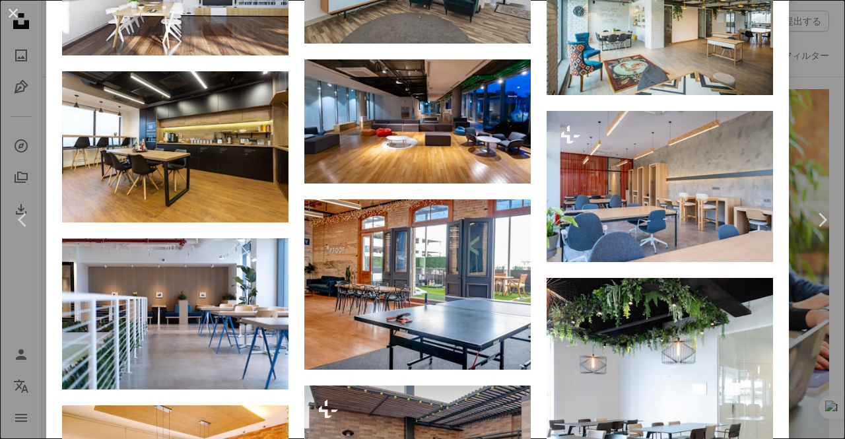
scroll to position [2311, 0]
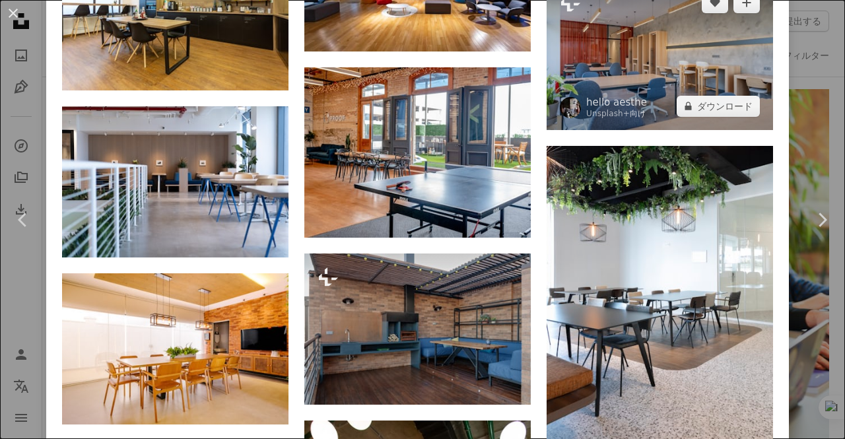
click at [625, 50] on img at bounding box center [660, 54] width 226 height 151
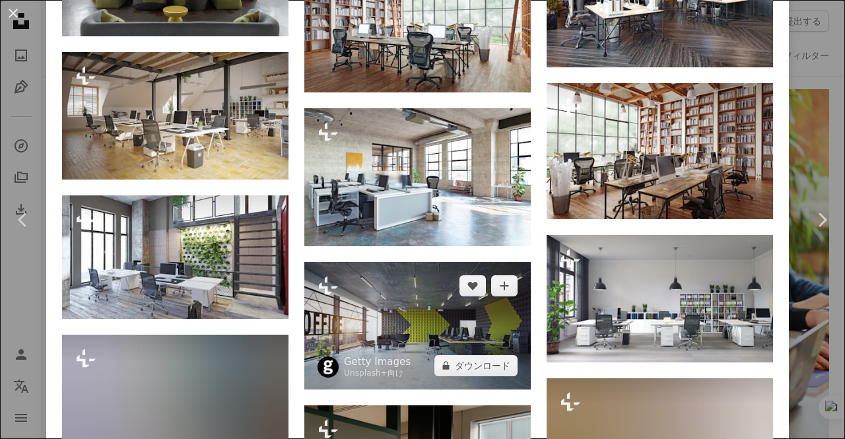
scroll to position [7645, 0]
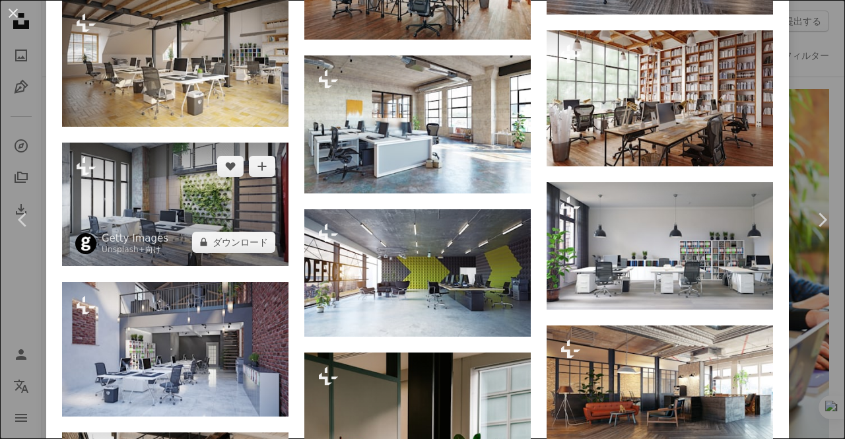
click at [188, 143] on img at bounding box center [175, 204] width 226 height 123
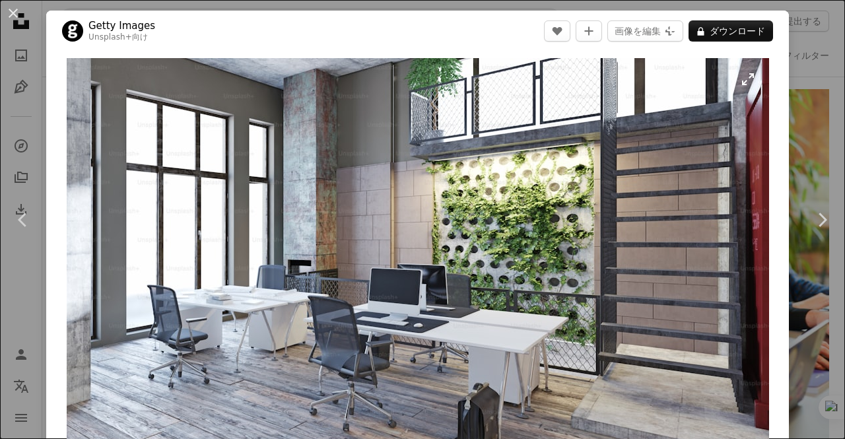
scroll to position [66, 0]
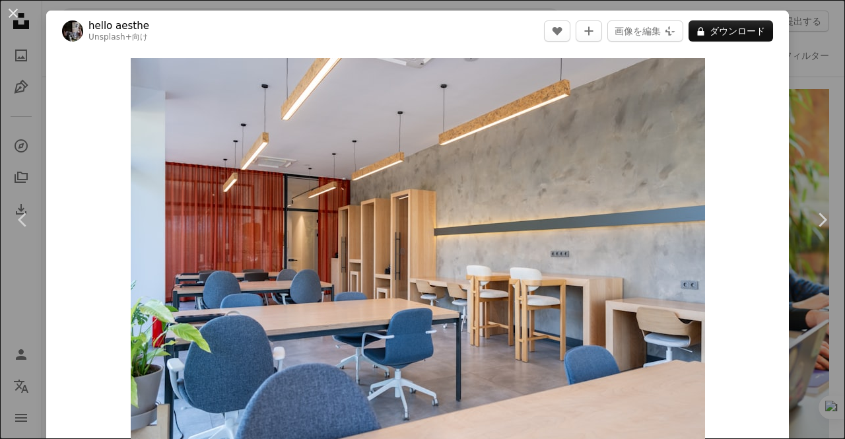
click at [14, 10] on button "An X shape" at bounding box center [13, 13] width 16 height 16
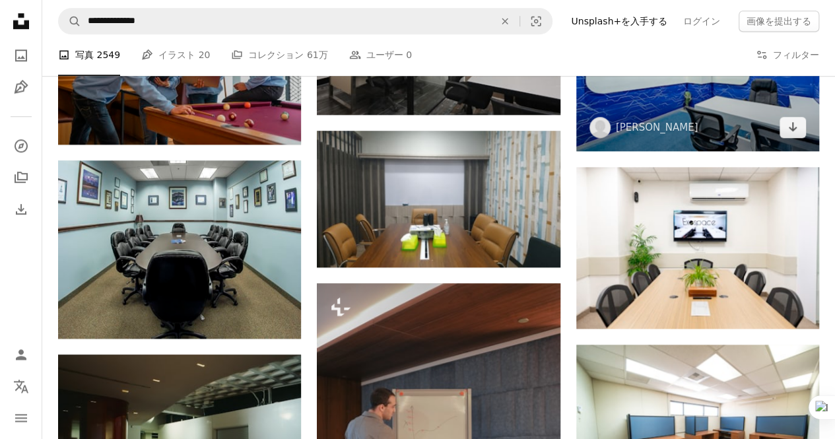
scroll to position [3038, 0]
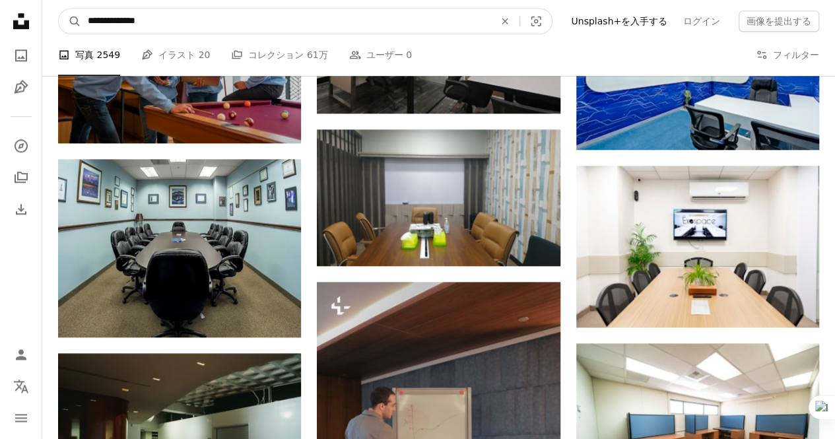
click at [208, 24] on input "**********" at bounding box center [285, 21] width 409 height 25
type input "**********"
click button "A magnifying glass" at bounding box center [70, 21] width 22 height 25
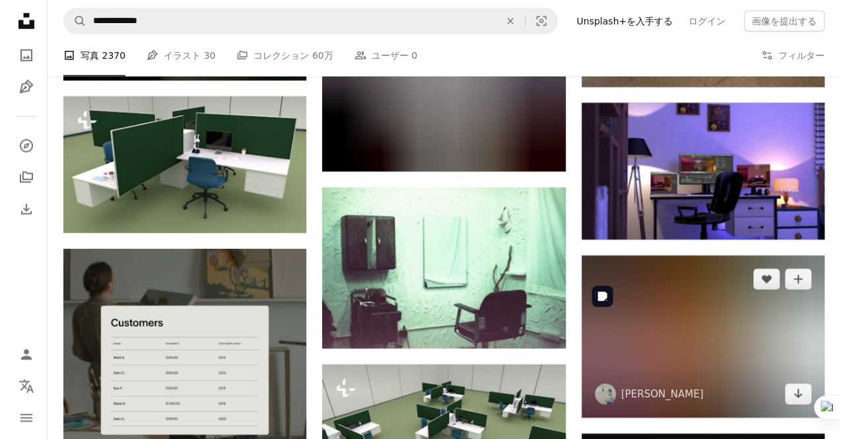
scroll to position [1849, 0]
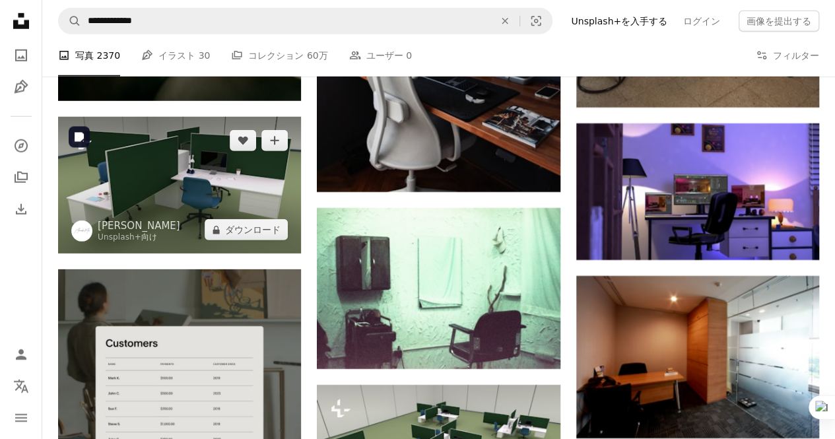
click at [258, 214] on img at bounding box center [179, 185] width 243 height 137
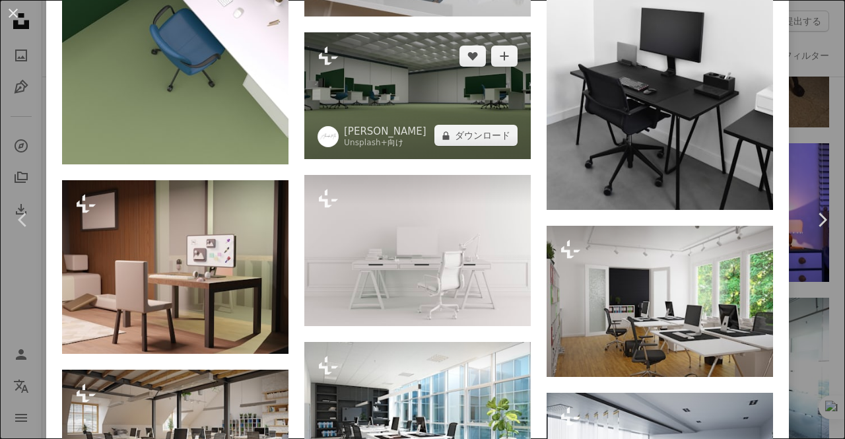
scroll to position [2311, 0]
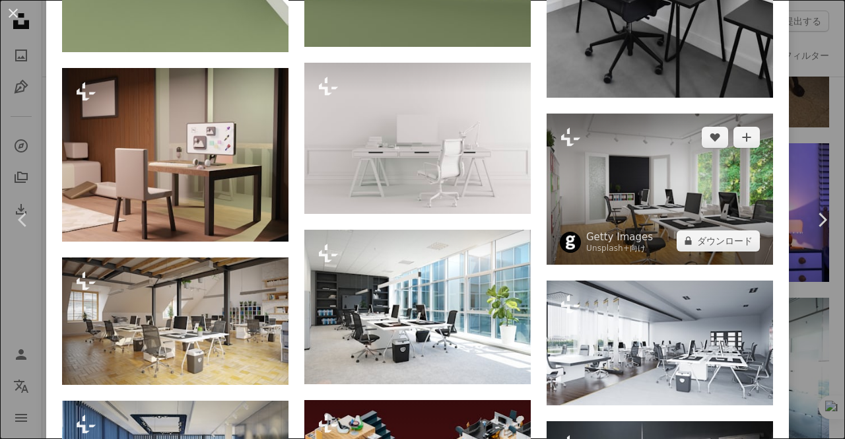
click at [631, 170] on img at bounding box center [660, 189] width 226 height 151
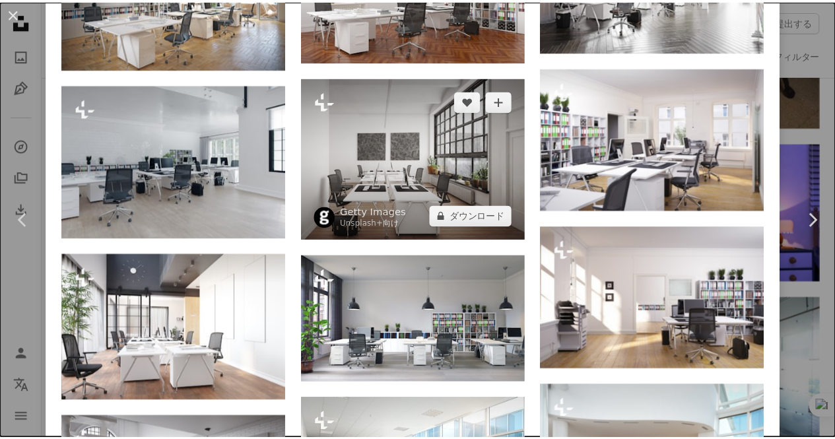
scroll to position [1255, 0]
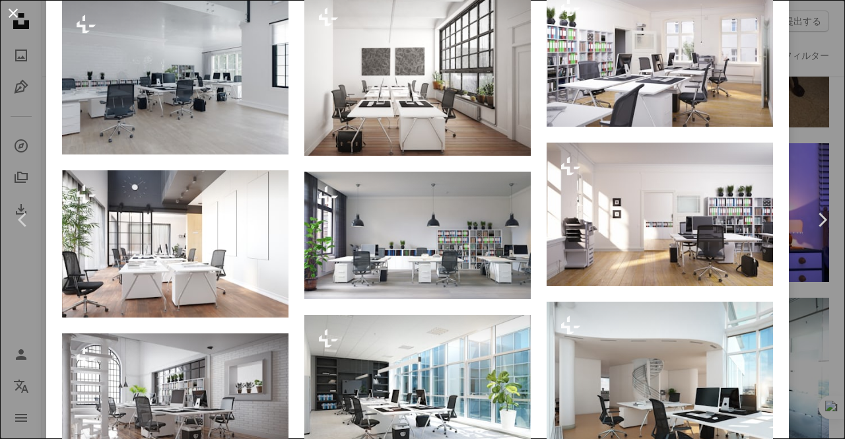
click at [10, 15] on button "An X shape" at bounding box center [13, 13] width 16 height 16
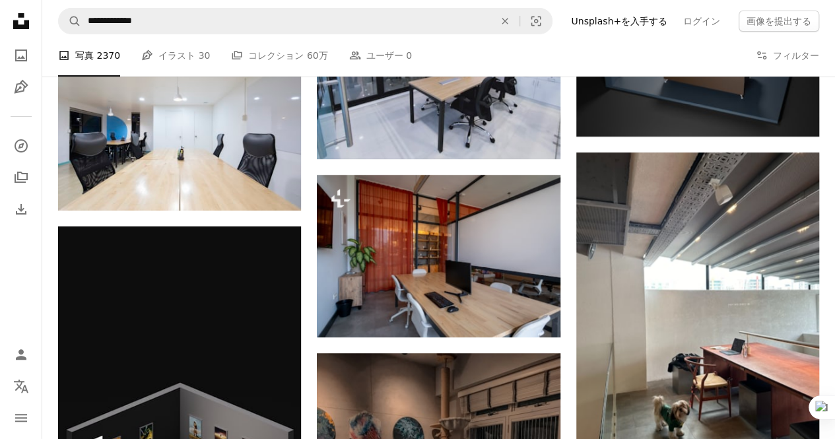
scroll to position [2443, 0]
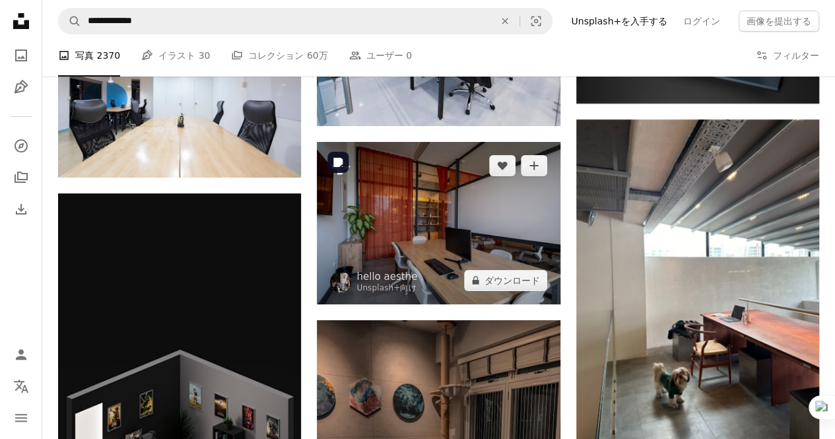
click at [477, 245] on img at bounding box center [438, 223] width 243 height 162
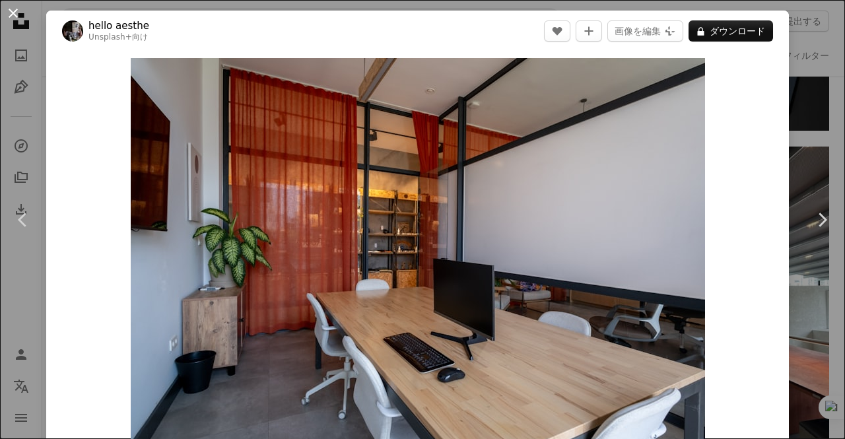
click at [20, 18] on button "An X shape" at bounding box center [13, 13] width 16 height 16
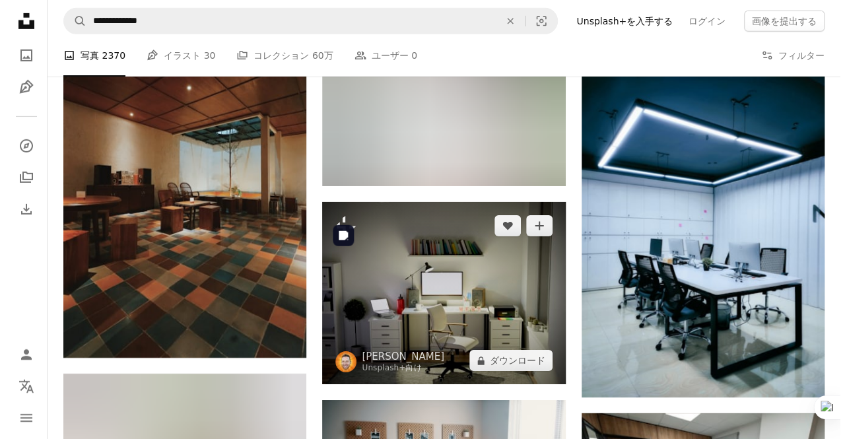
scroll to position [7132, 0]
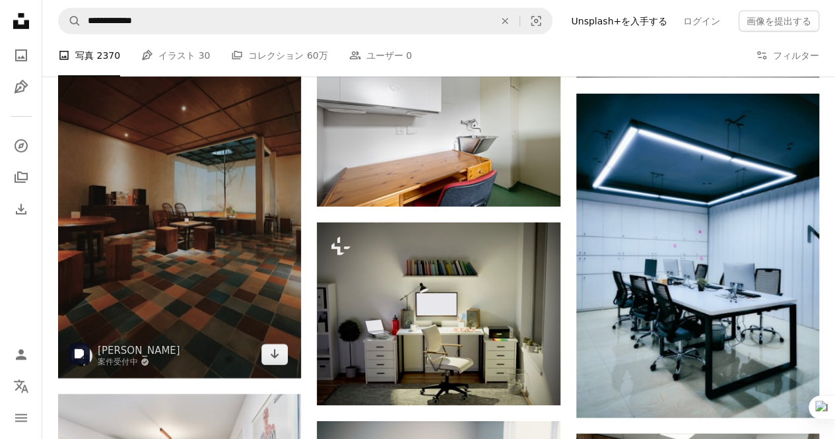
click at [176, 261] on img at bounding box center [179, 195] width 243 height 365
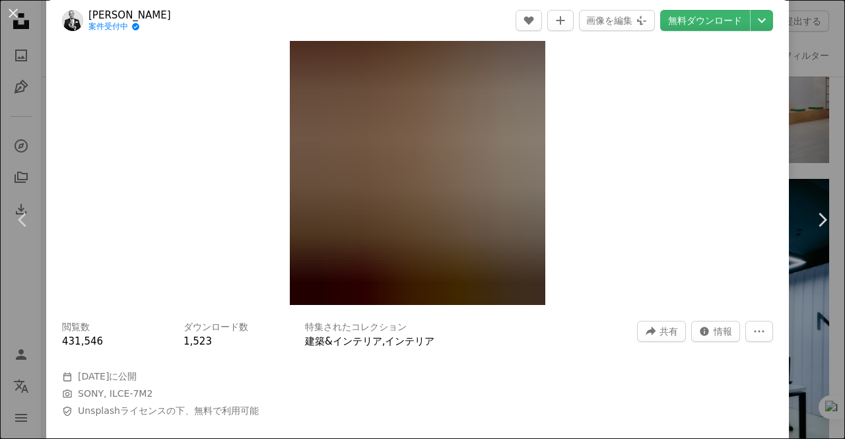
scroll to position [66, 0]
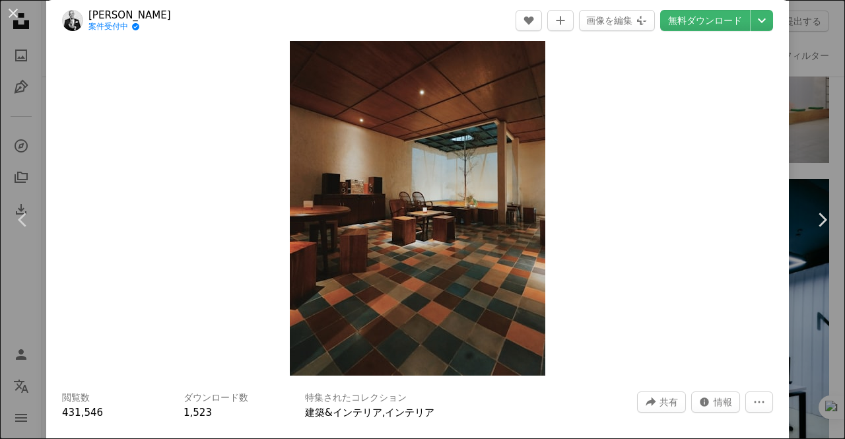
click at [456, 168] on img "この画像でズームインする" at bounding box center [418, 184] width 256 height 384
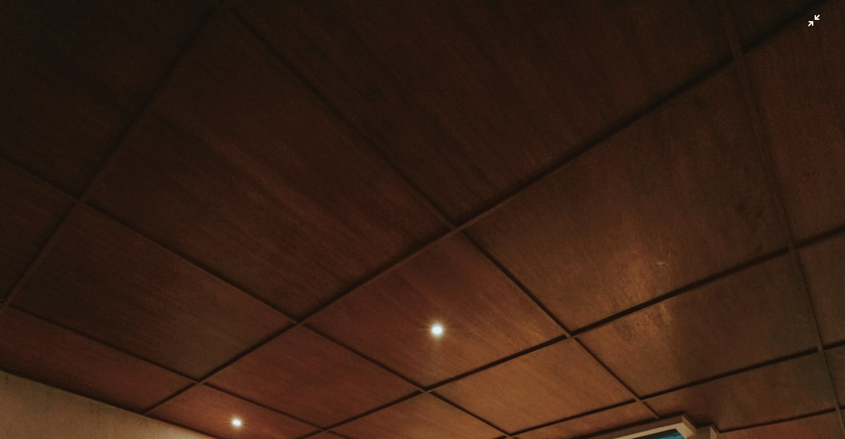
scroll to position [400, 0]
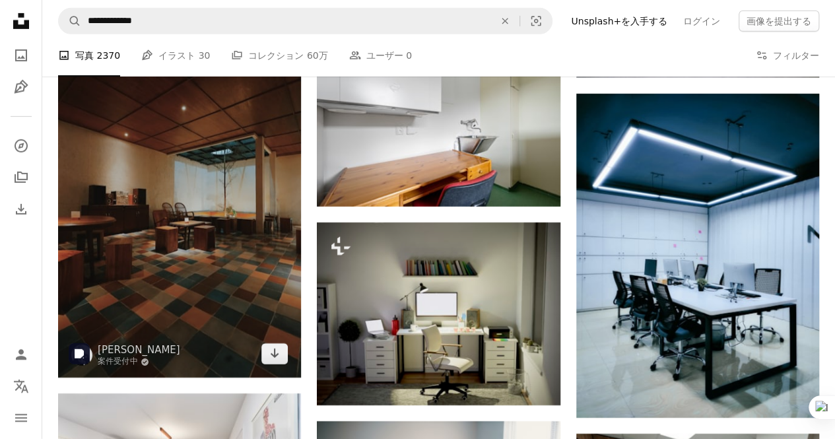
click at [220, 269] on img at bounding box center [179, 195] width 243 height 365
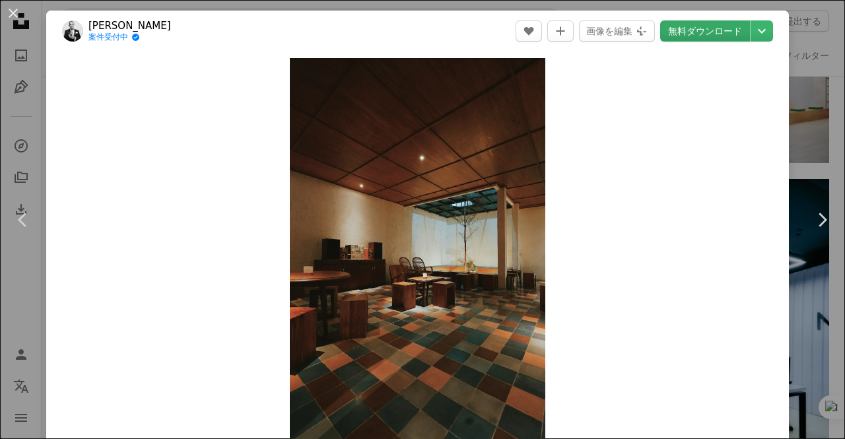
click at [705, 31] on link "無料ダウンロード" at bounding box center [705, 30] width 90 height 21
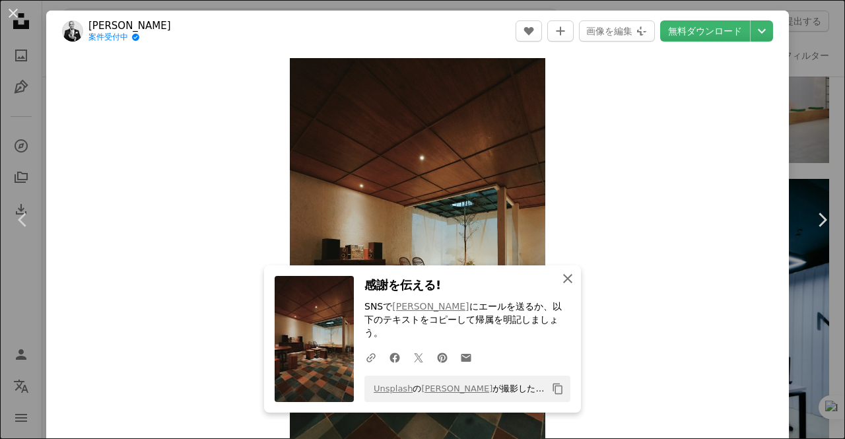
click at [573, 292] on button "An X shape 閉じる" at bounding box center [568, 278] width 26 height 26
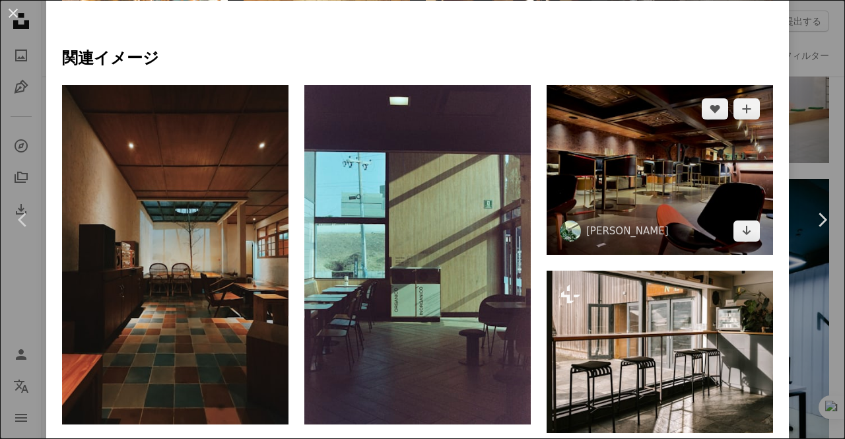
scroll to position [792, 0]
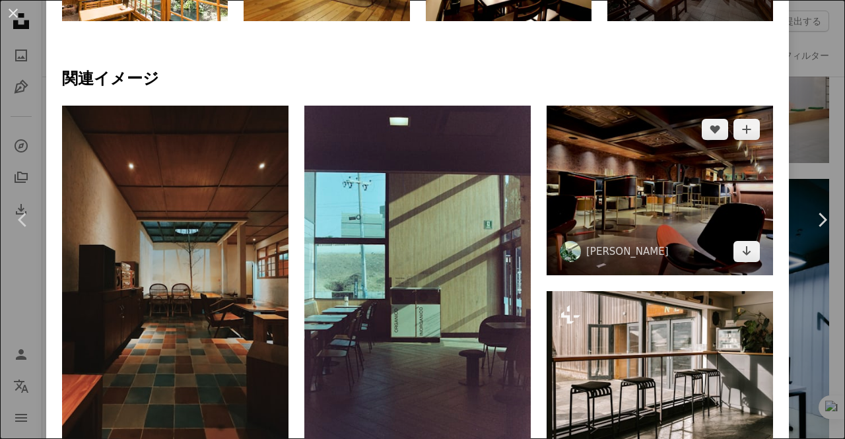
click at [684, 199] on img at bounding box center [660, 191] width 226 height 170
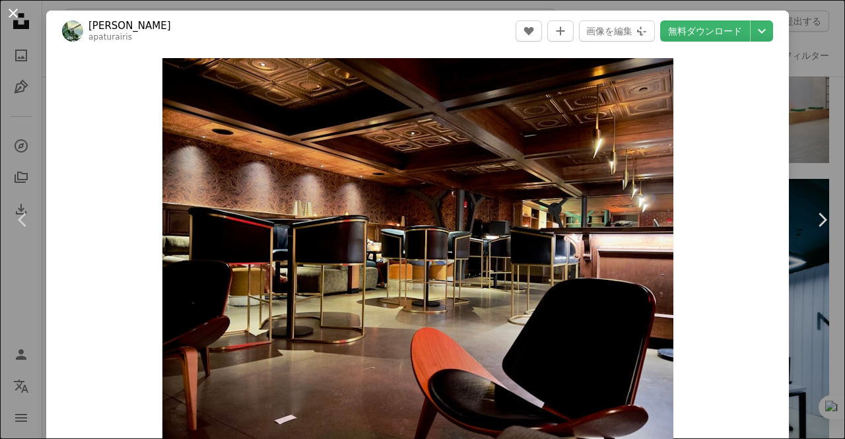
click at [10, 9] on button "An X shape" at bounding box center [13, 13] width 16 height 16
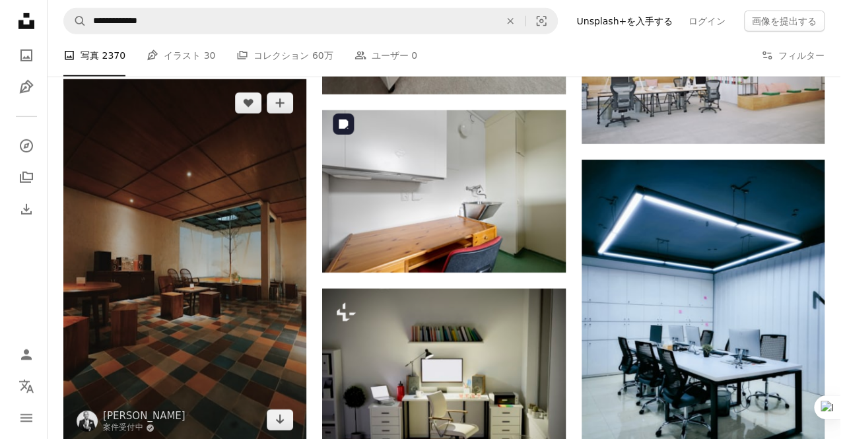
scroll to position [7264, 0]
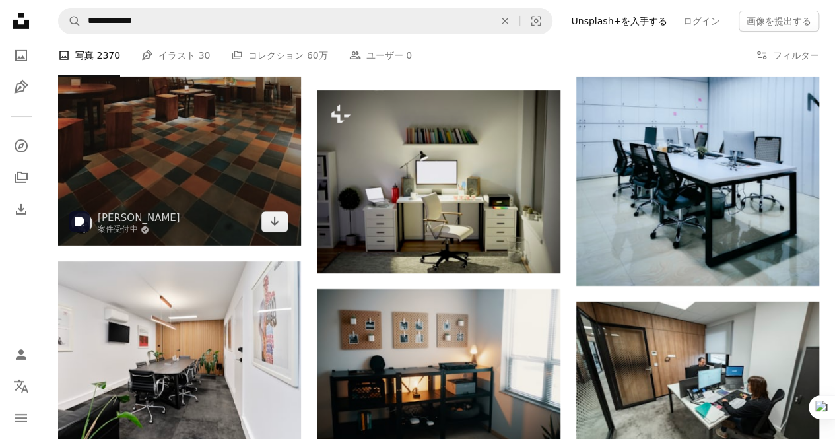
click at [225, 163] on img at bounding box center [179, 63] width 243 height 365
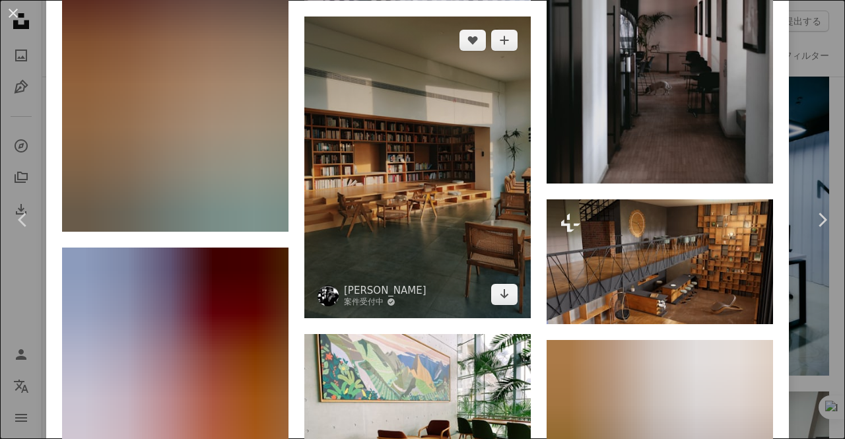
scroll to position [1717, 0]
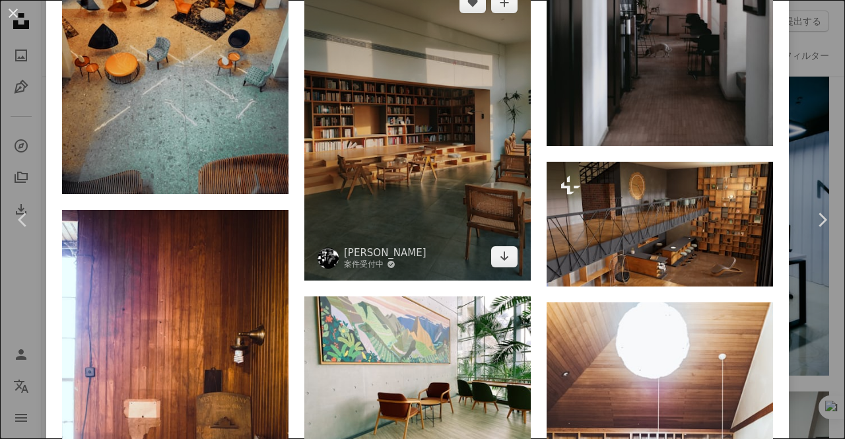
click at [380, 183] on img at bounding box center [417, 130] width 226 height 302
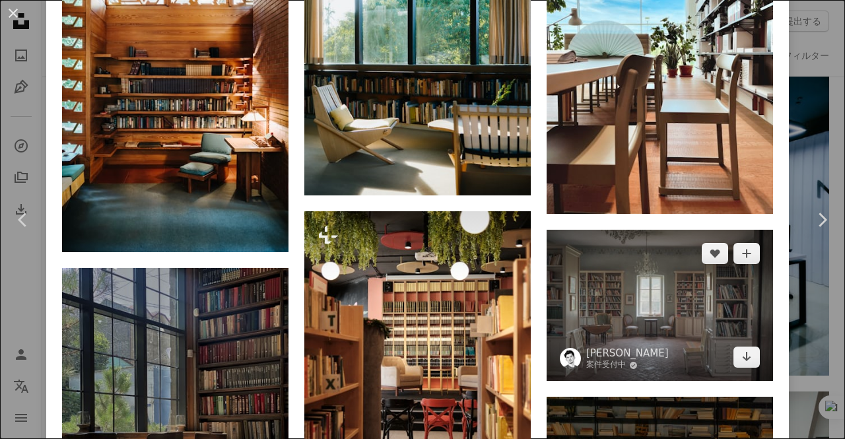
scroll to position [991, 0]
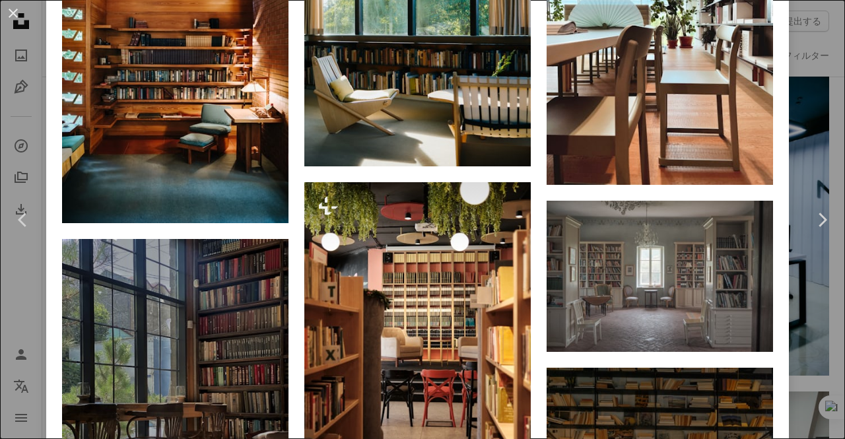
click at [811, 372] on div "An X shape Chevron left Chevron right George Dagerotip 案件受付中 A checkmark inside…" at bounding box center [422, 219] width 845 height 439
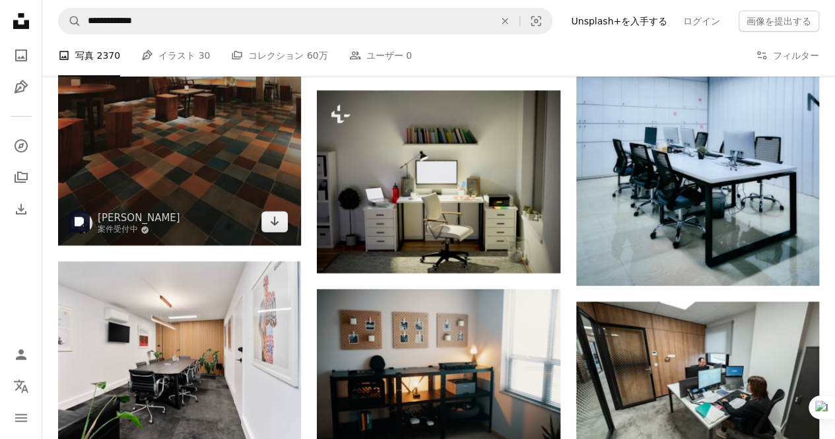
click at [253, 193] on img at bounding box center [179, 63] width 243 height 365
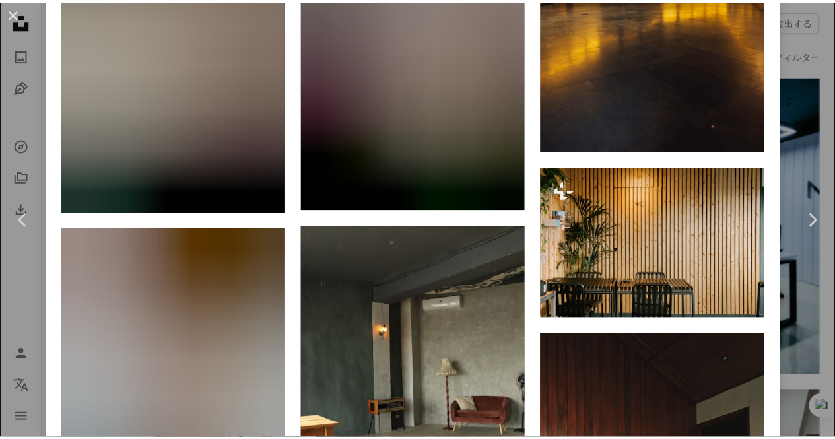
scroll to position [3698, 0]
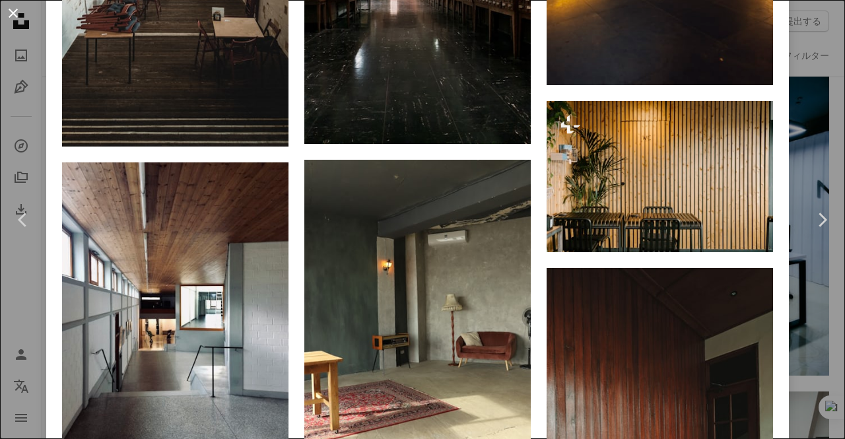
click at [21, 14] on button "An X shape" at bounding box center [13, 13] width 16 height 16
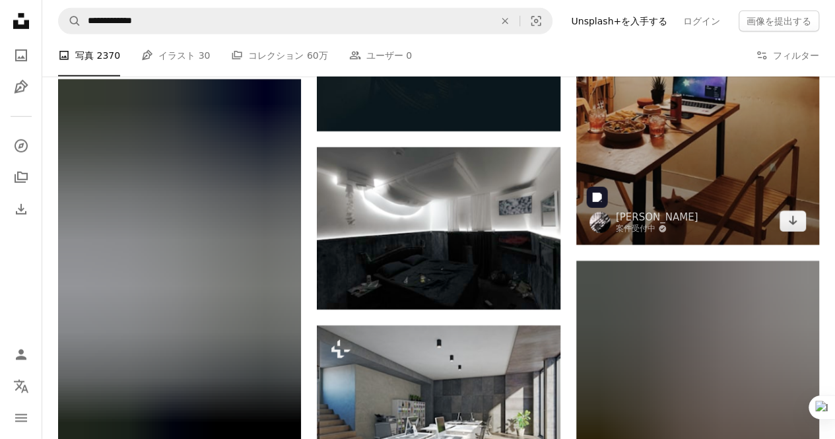
scroll to position [9641, 0]
